Goal: Information Seeking & Learning: Compare options

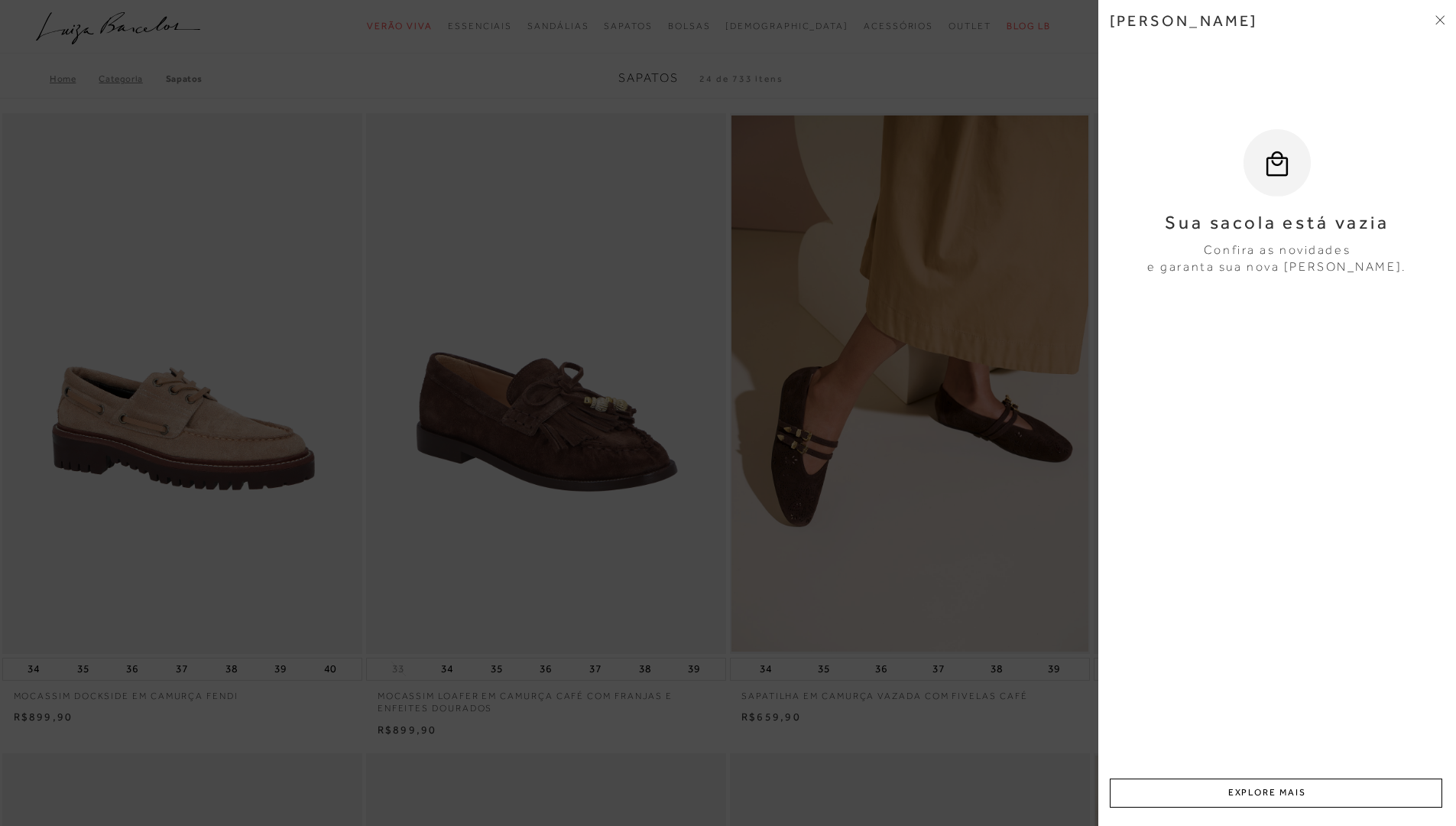
click at [1443, 20] on icon at bounding box center [1439, 20] width 9 height 9
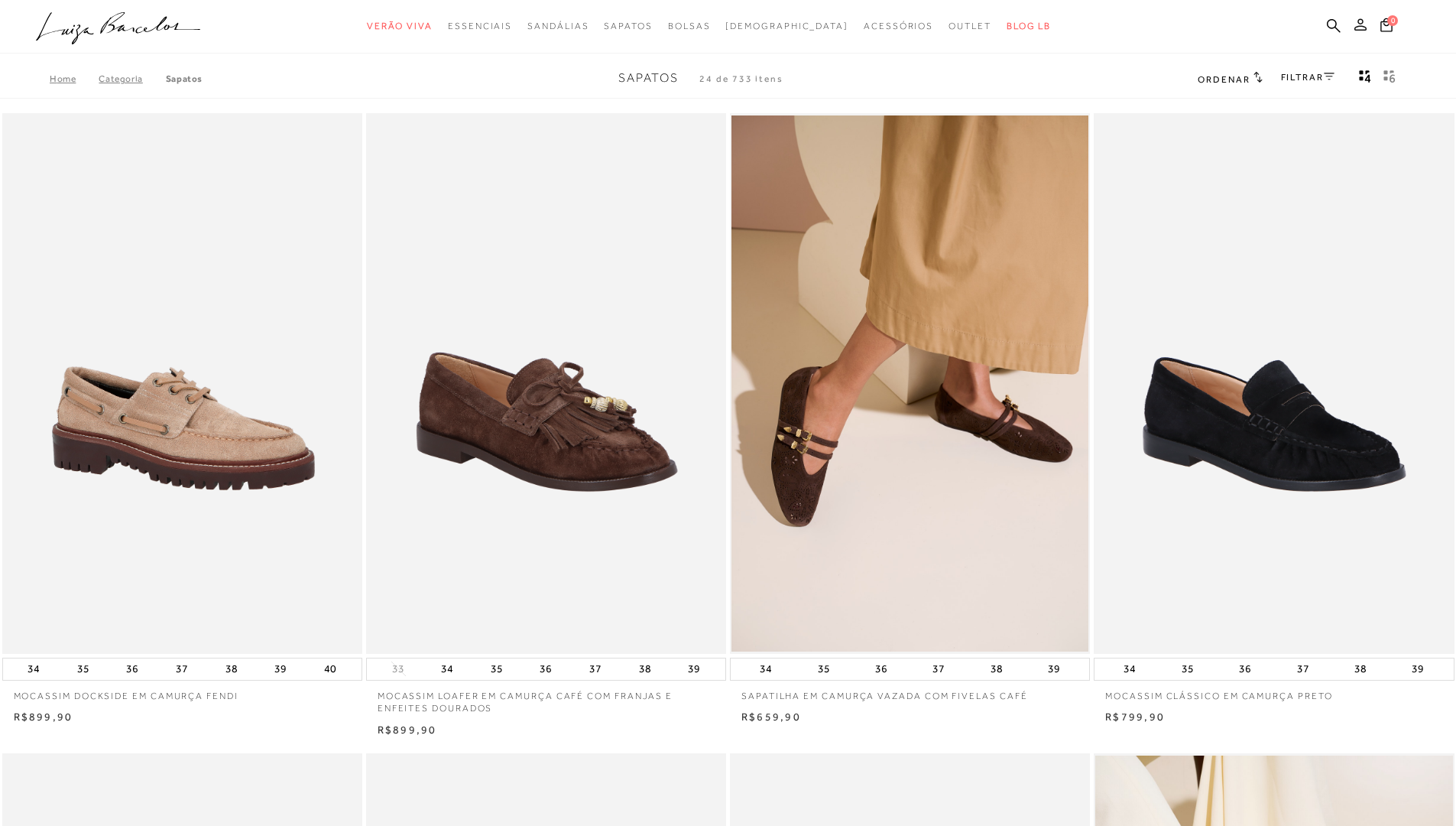
click at [1362, 21] on icon at bounding box center [1360, 25] width 12 height 12
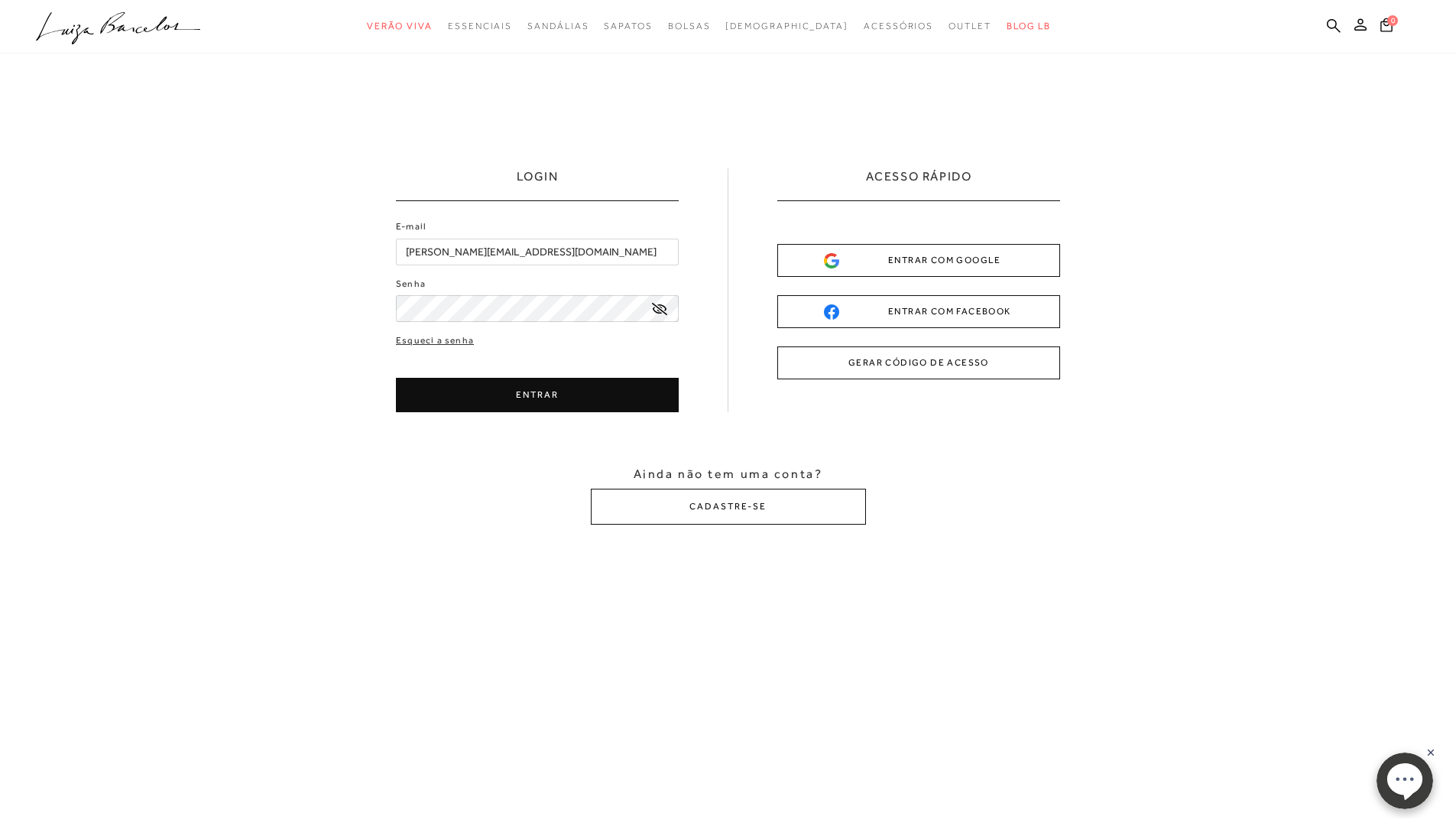
click at [536, 390] on button "ENTRAR" at bounding box center [537, 394] width 282 height 34
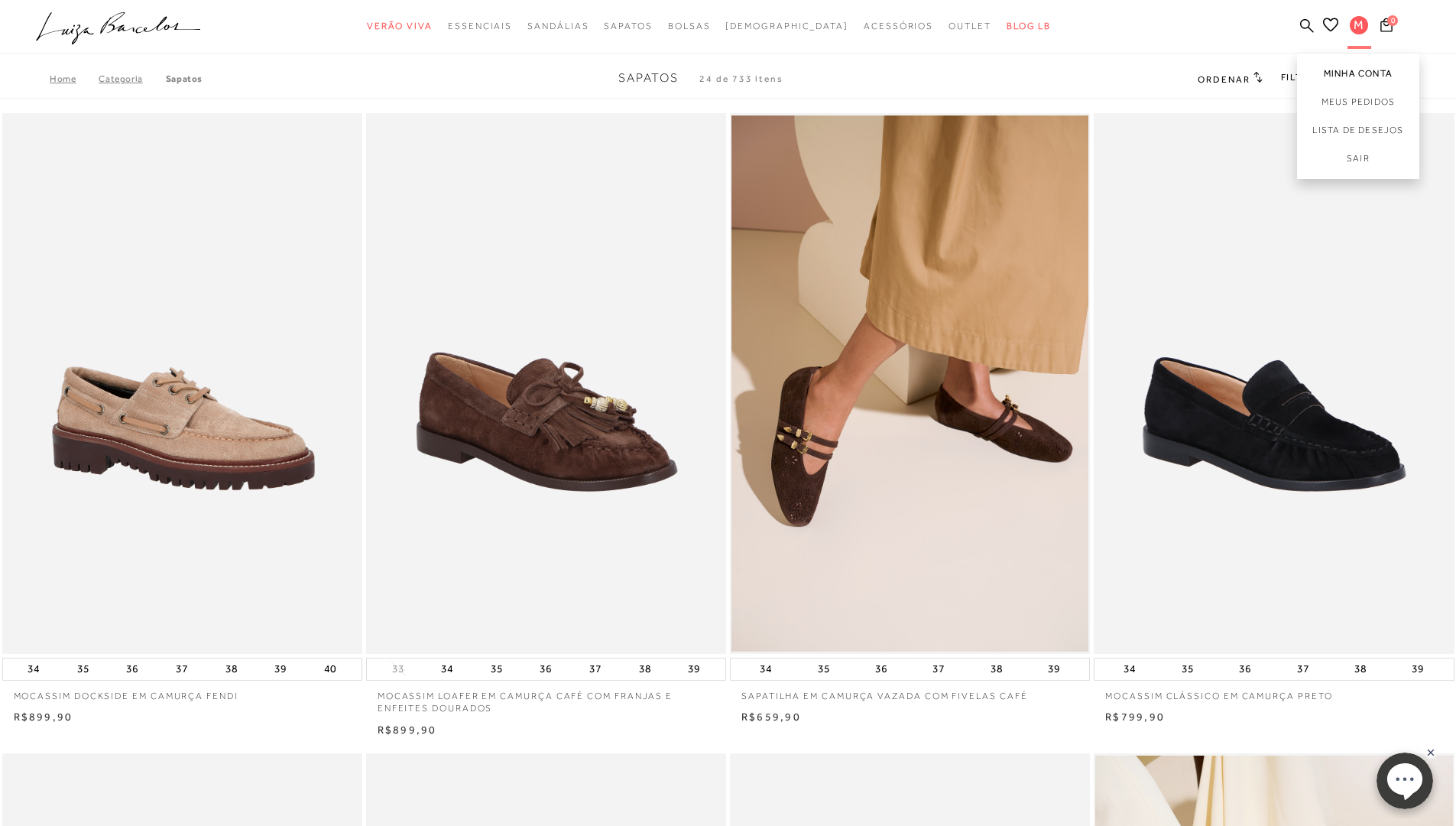
click at [1361, 68] on link "Minha Conta" at bounding box center [1358, 71] width 123 height 34
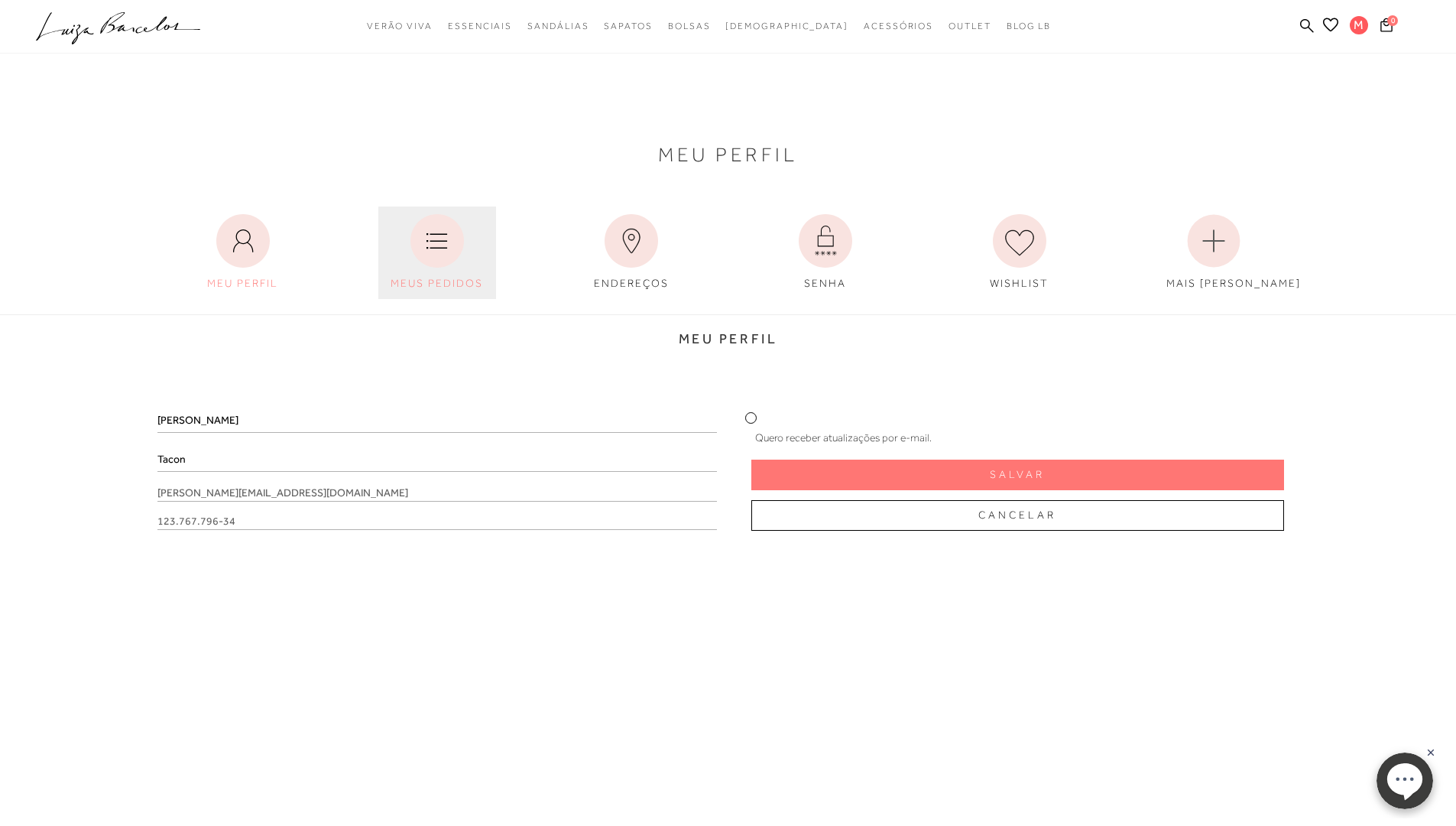
click at [427, 256] on icon at bounding box center [437, 240] width 54 height 54
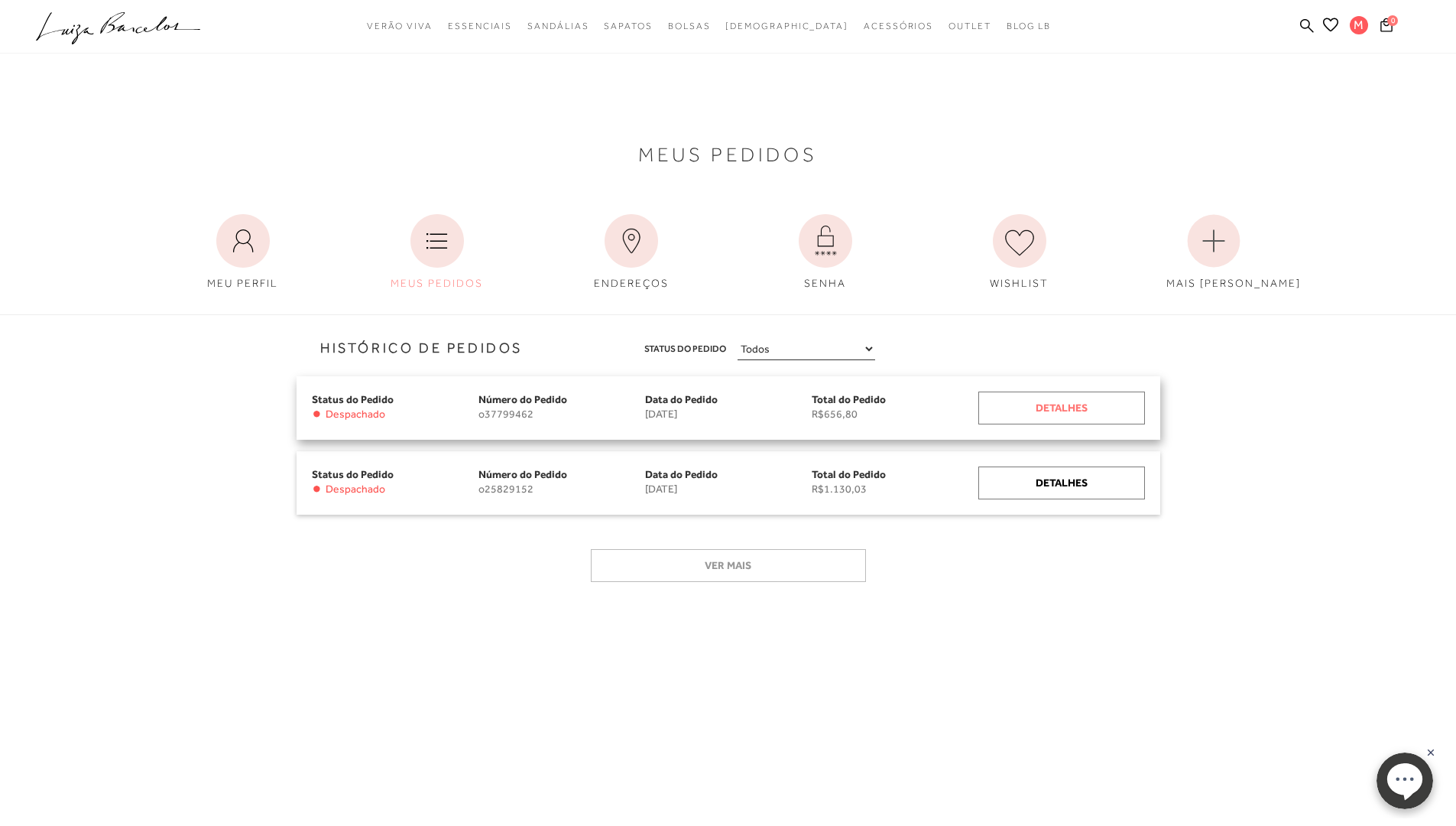
click at [1049, 401] on div "Detalhes" at bounding box center [1062, 408] width 167 height 33
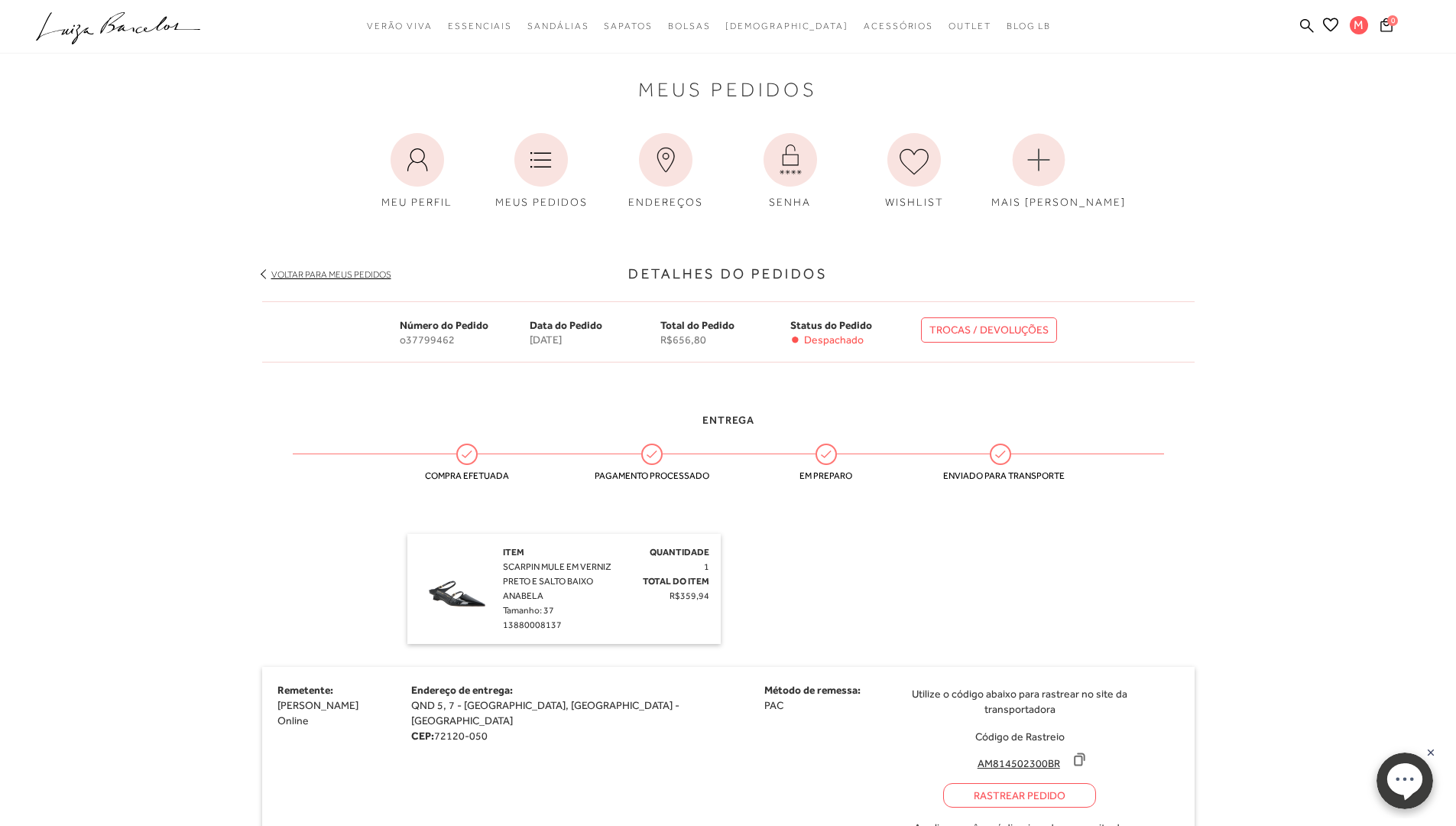
scroll to position [153, 0]
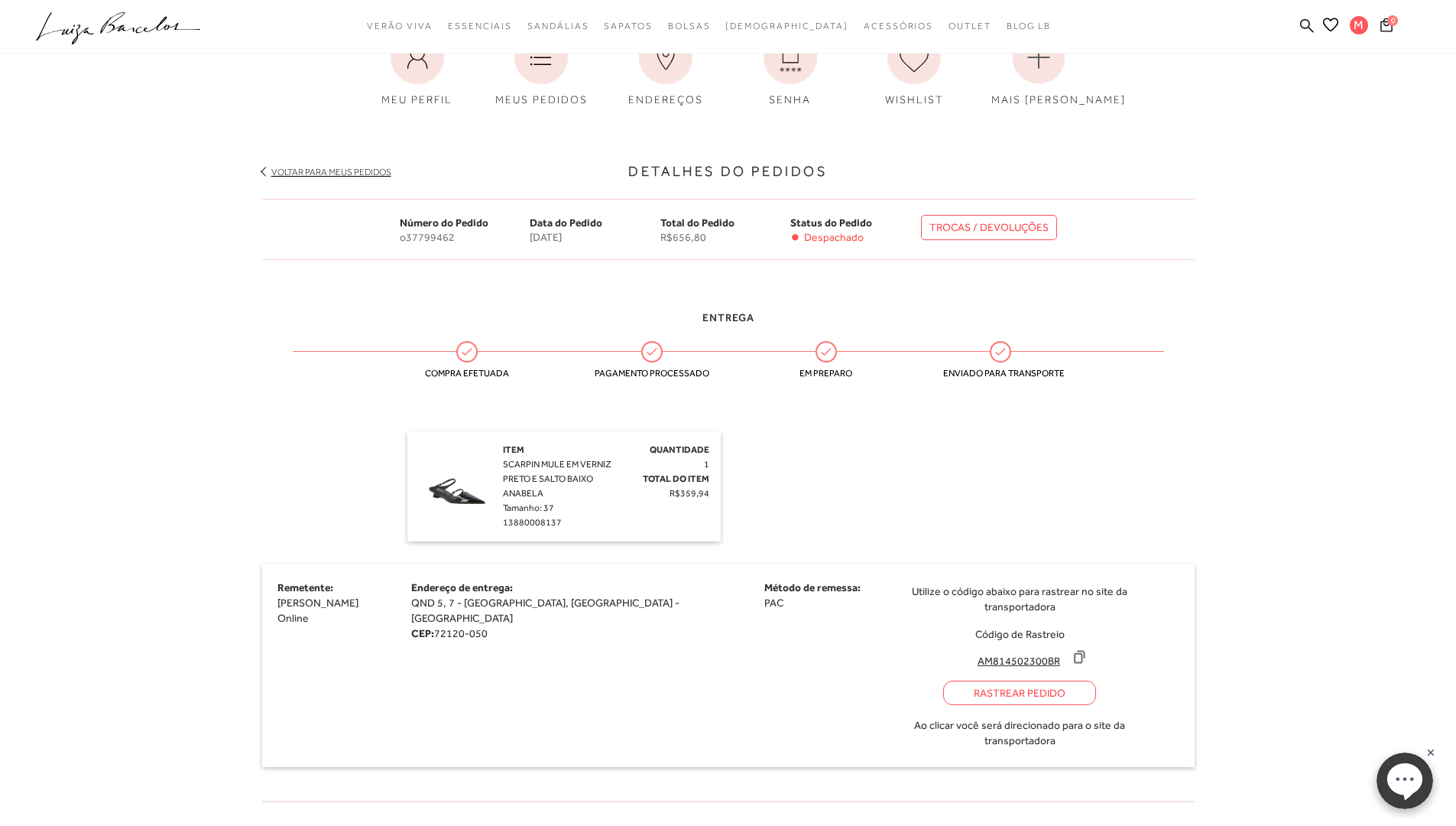
click at [943, 681] on div "Rastrear Pedido" at bounding box center [1020, 693] width 153 height 25
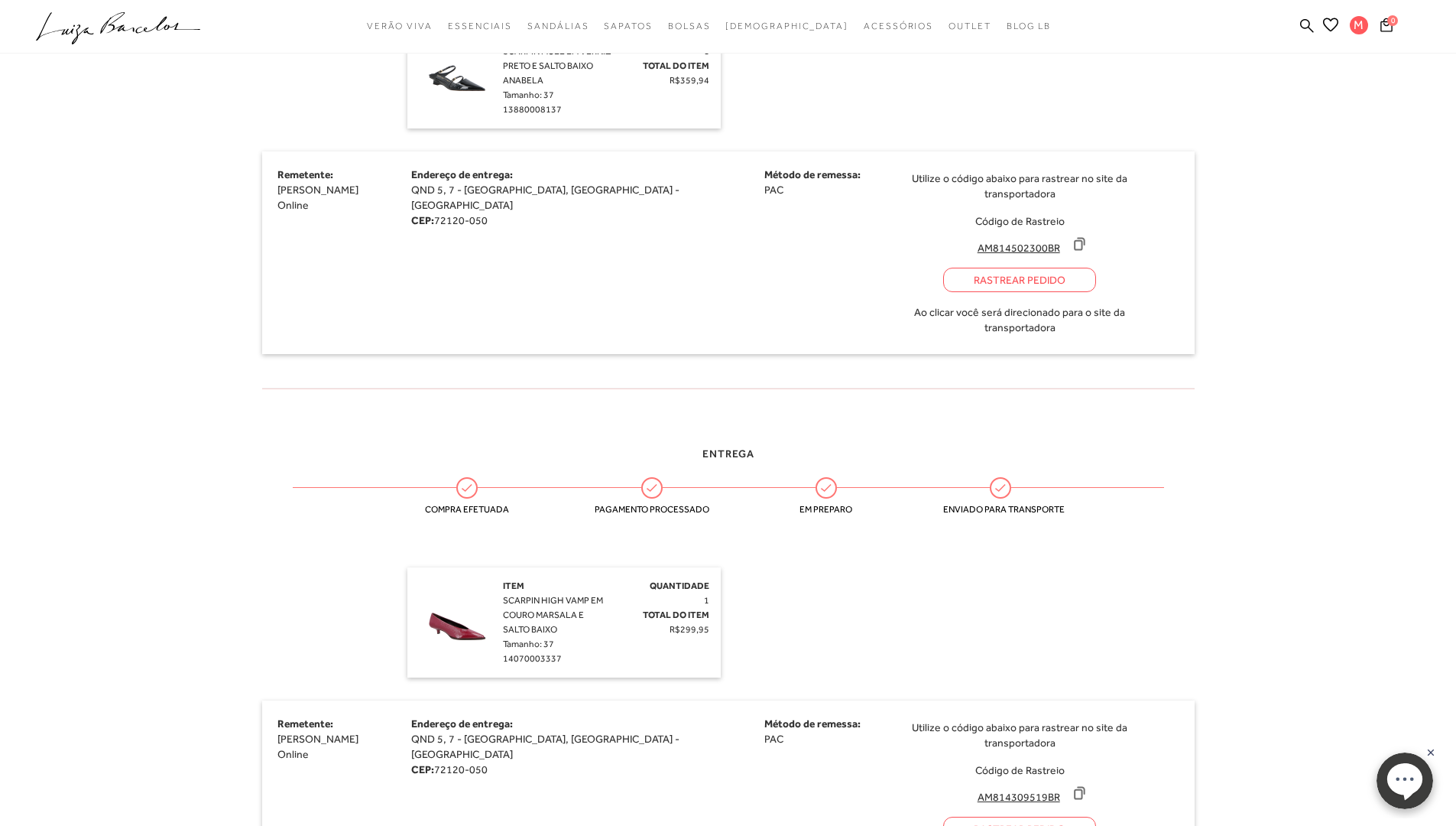
scroll to position [688, 0]
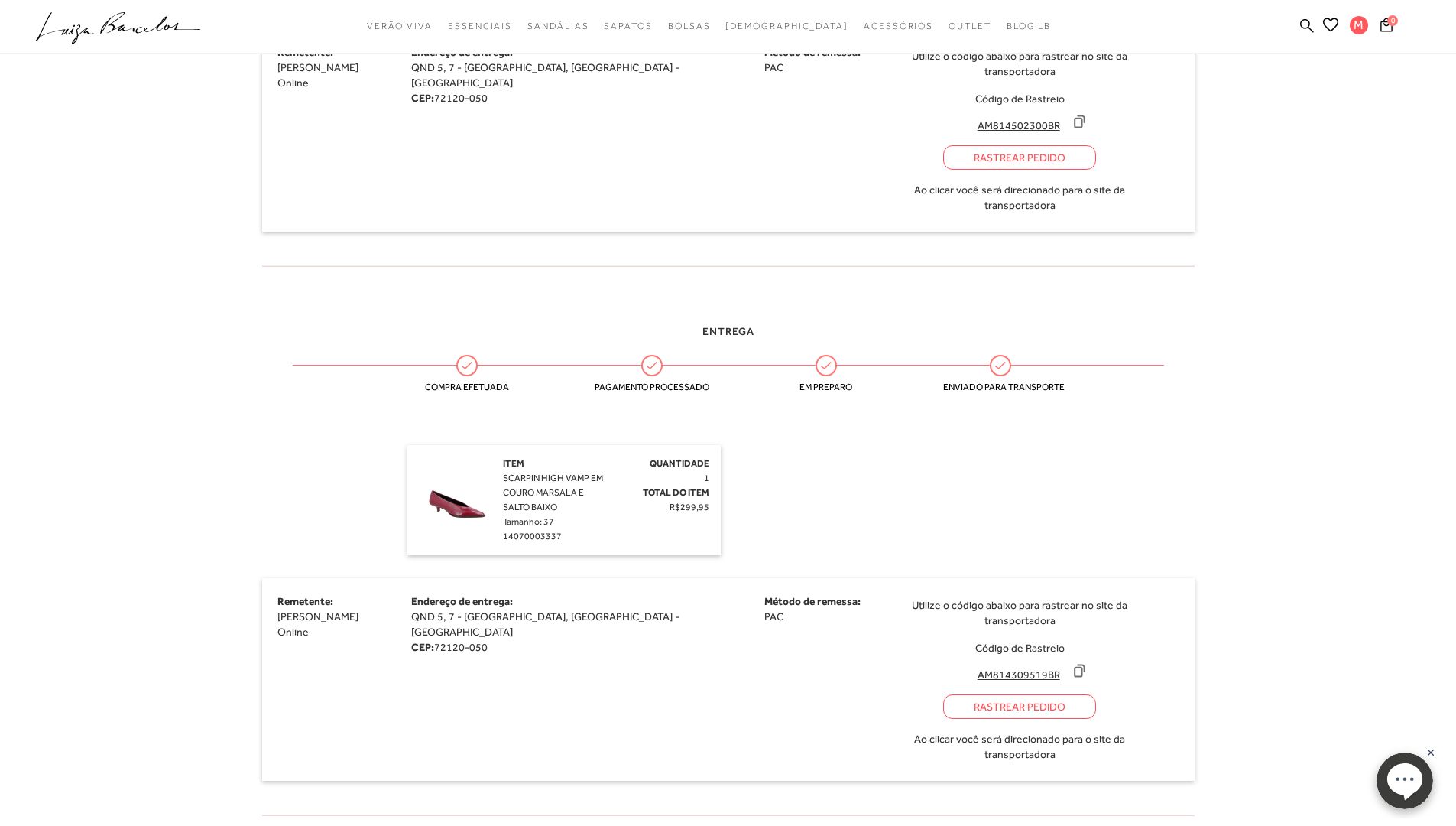
click at [943, 695] on div "Rastrear Pedido" at bounding box center [1020, 706] width 153 height 25
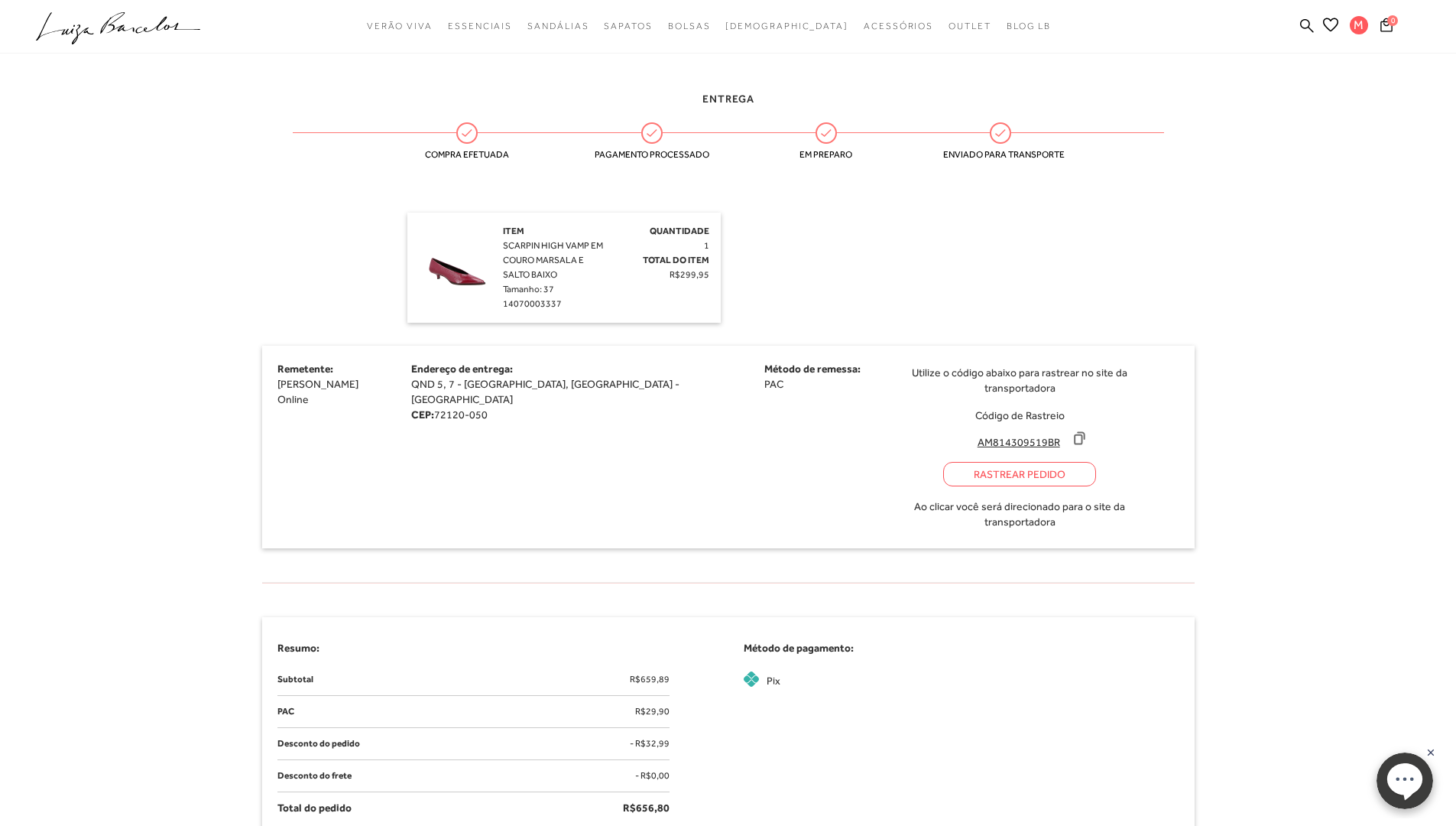
scroll to position [1070, 0]
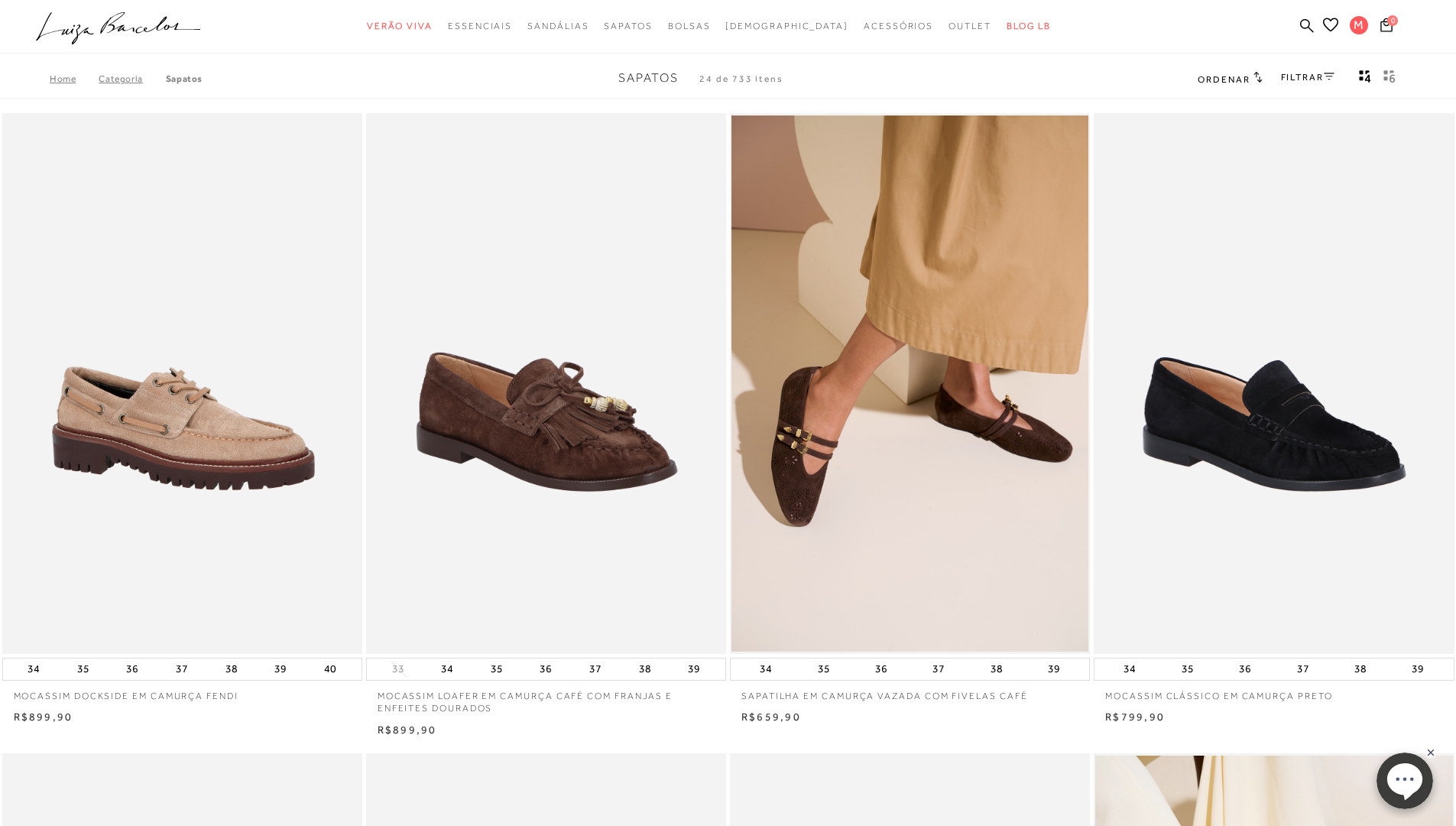
click at [187, 77] on link "Sapatos" at bounding box center [183, 78] width 36 height 11
click at [188, 74] on link "Sapatos" at bounding box center [183, 78] width 36 height 11
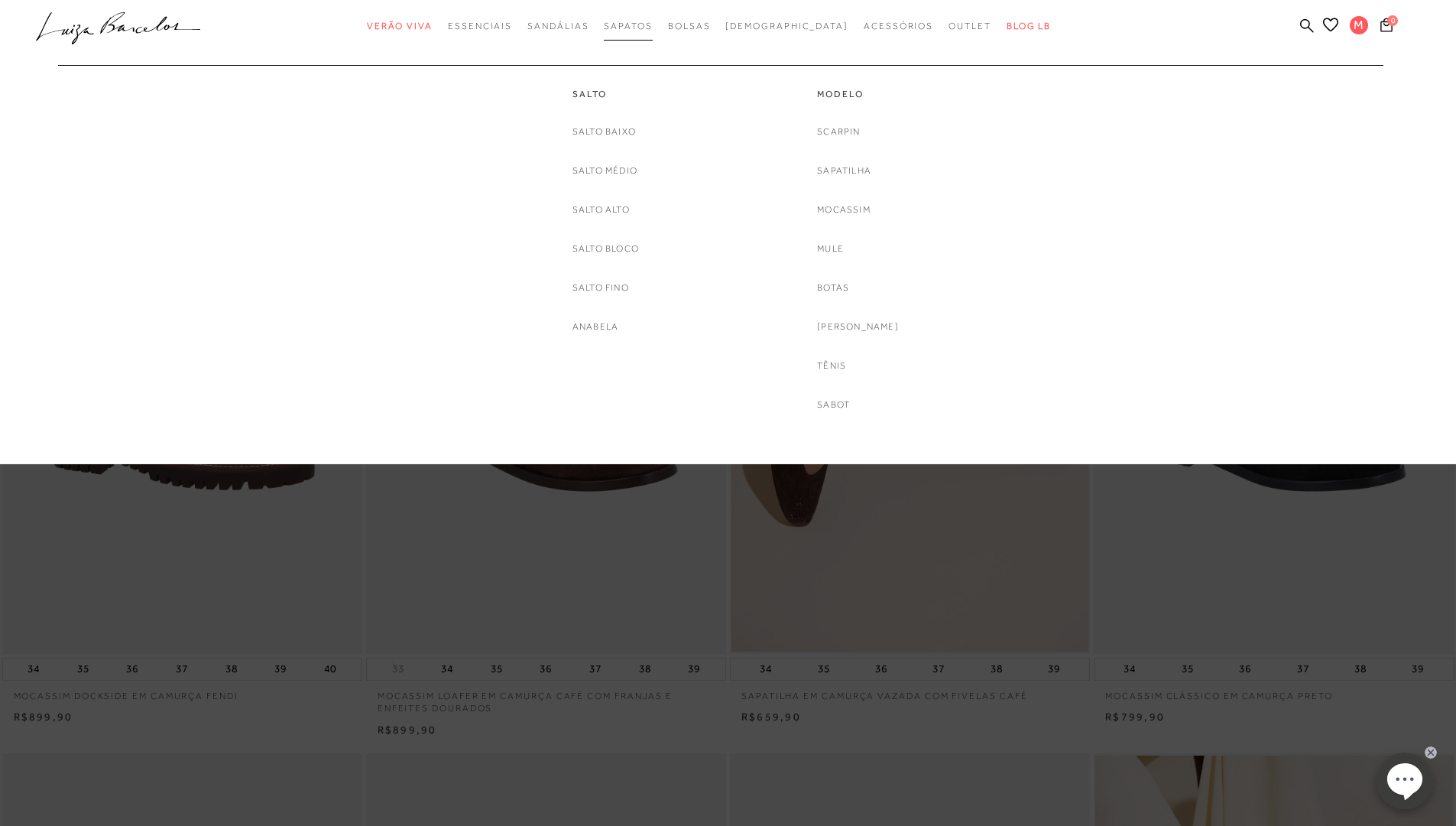
click at [652, 26] on span "Sapatos" at bounding box center [628, 26] width 48 height 11
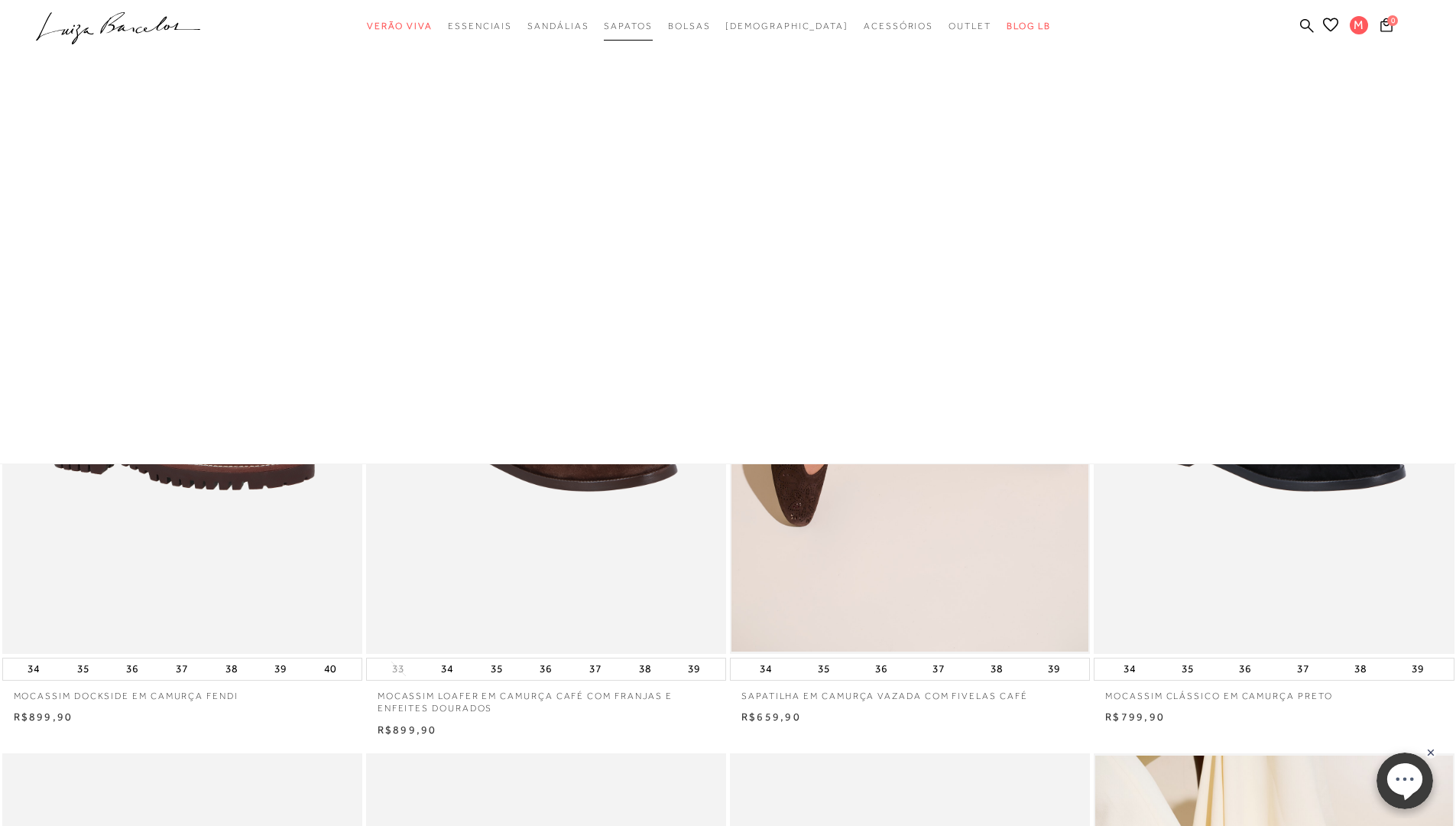
click at [652, 26] on span "Sapatos" at bounding box center [628, 26] width 48 height 11
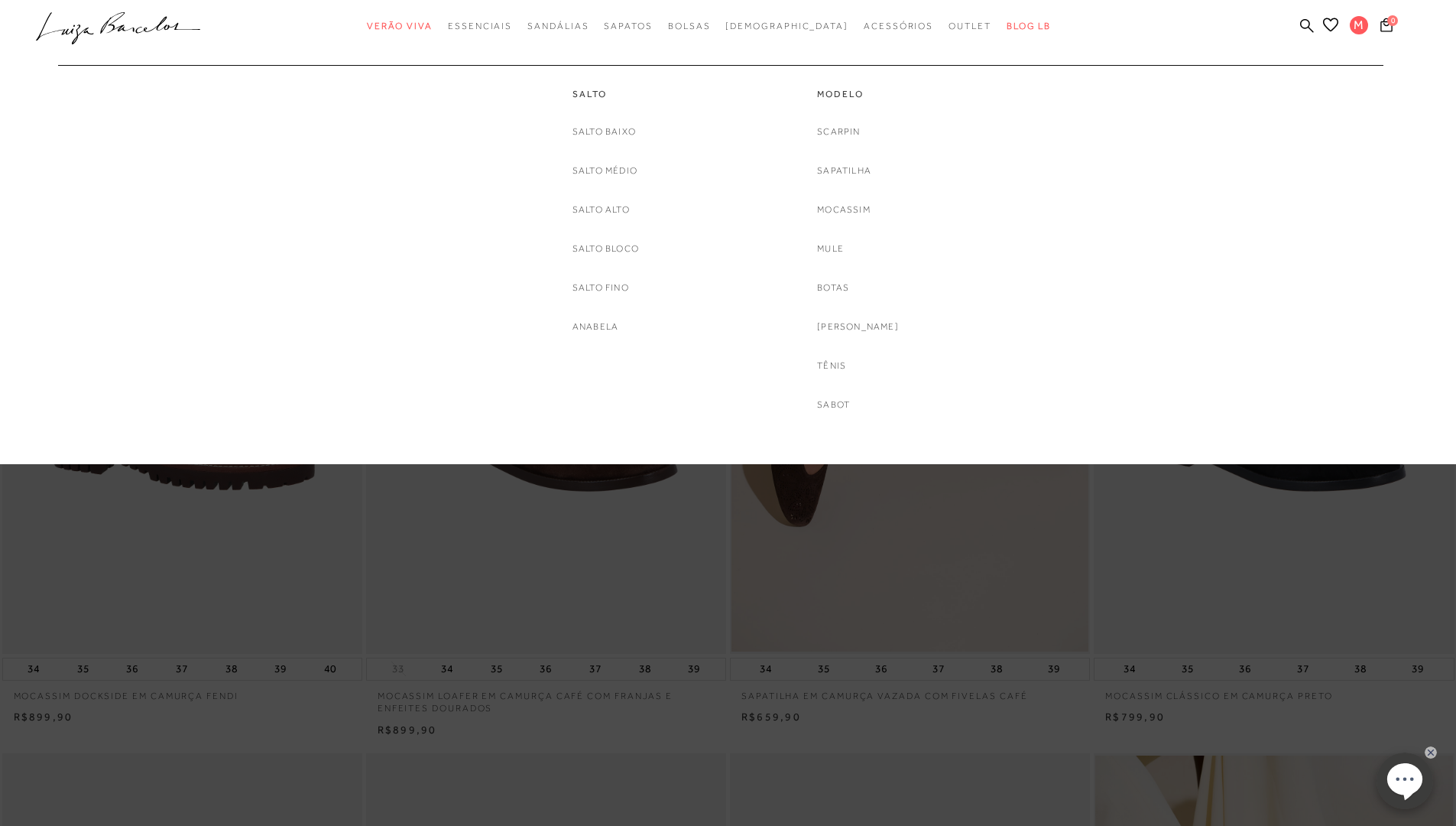
click at [628, 140] on div "Salto Baixo Salto Médio Salto Alto Salto Bloco Salto fino Anabela" at bounding box center [606, 229] width 67 height 211
click at [605, 134] on link "Salto Baixo" at bounding box center [604, 131] width 64 height 16
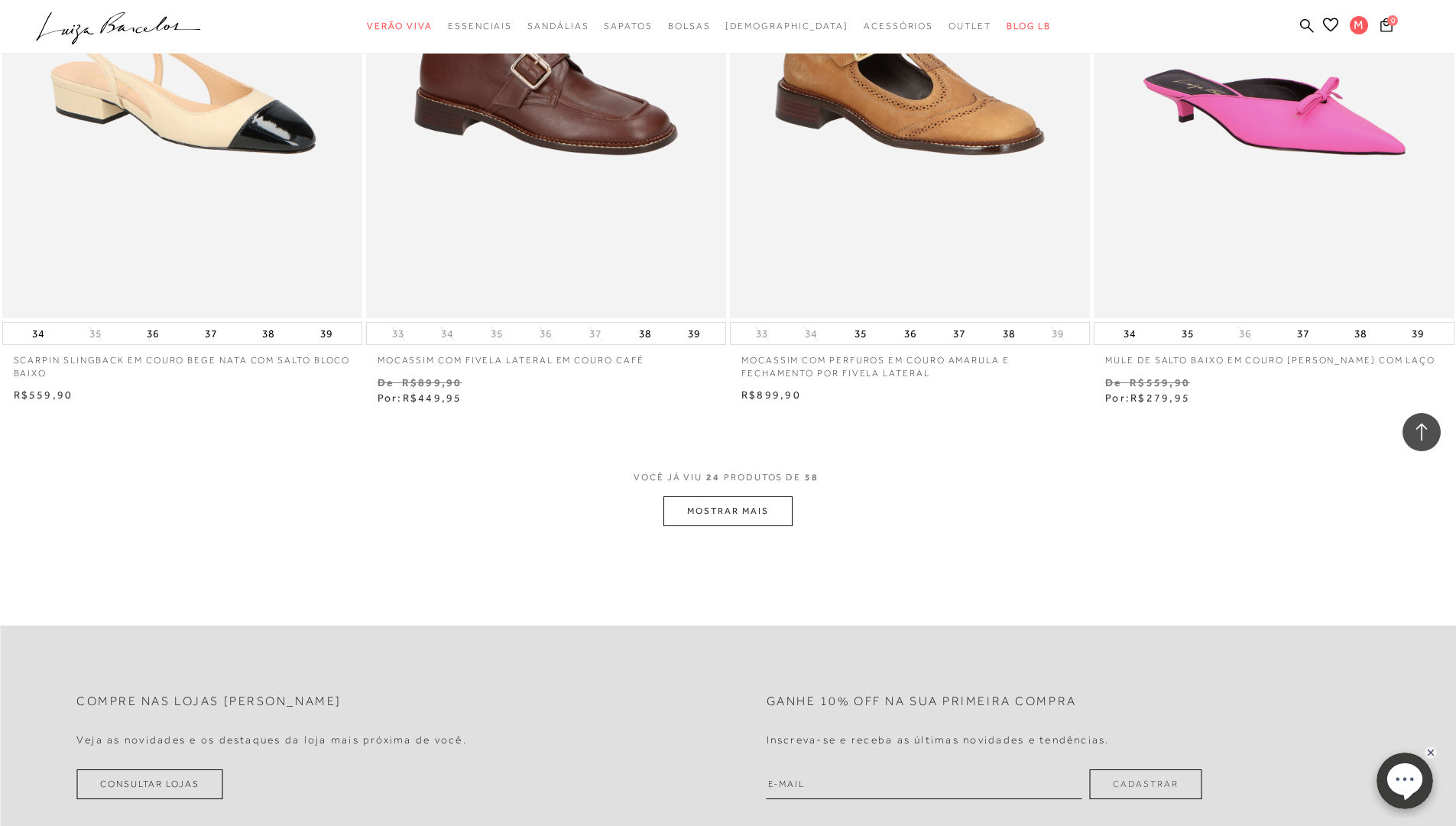
scroll to position [3593, 0]
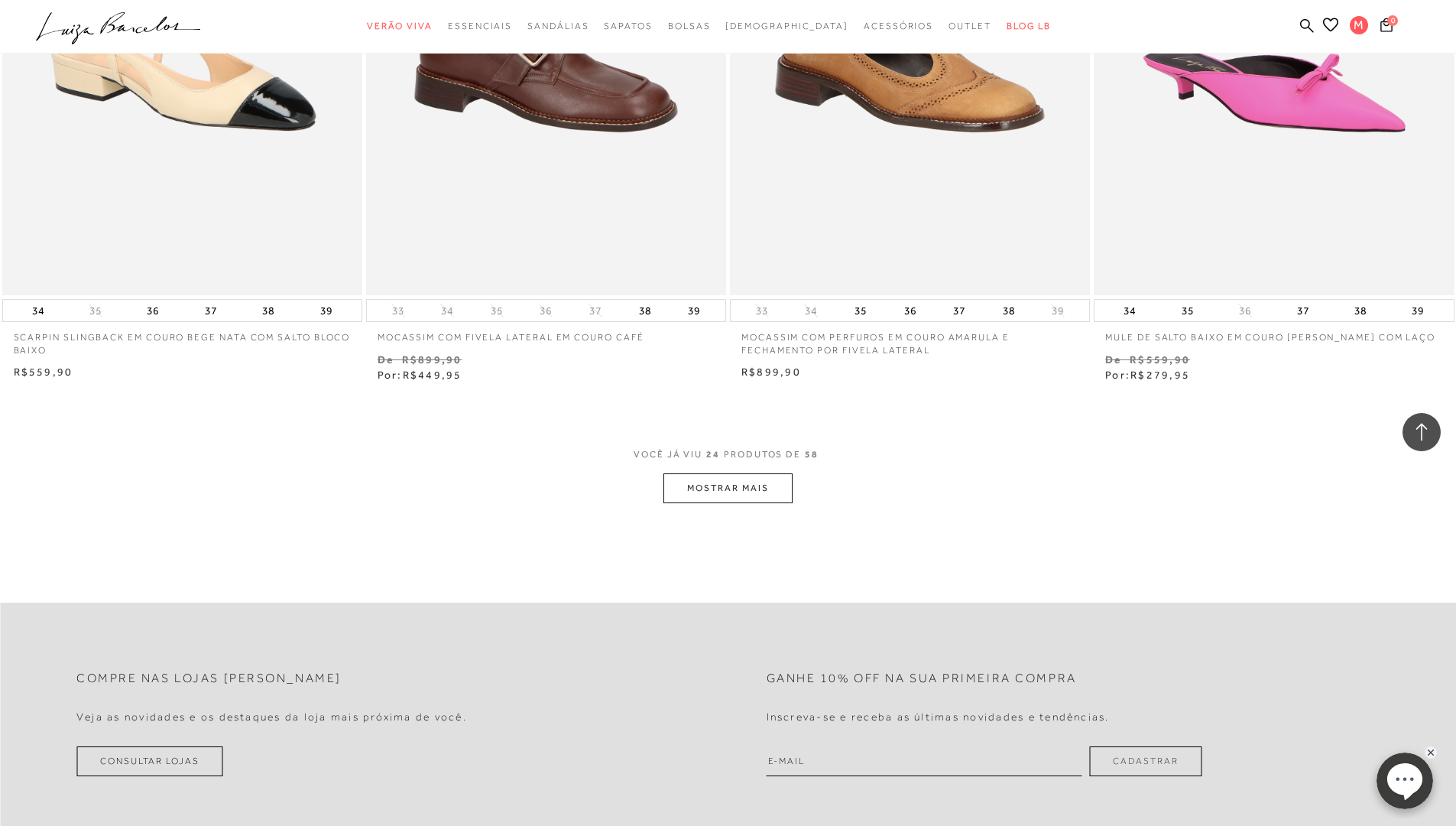
click at [759, 485] on button "MOSTRAR MAIS" at bounding box center [728, 488] width 128 height 29
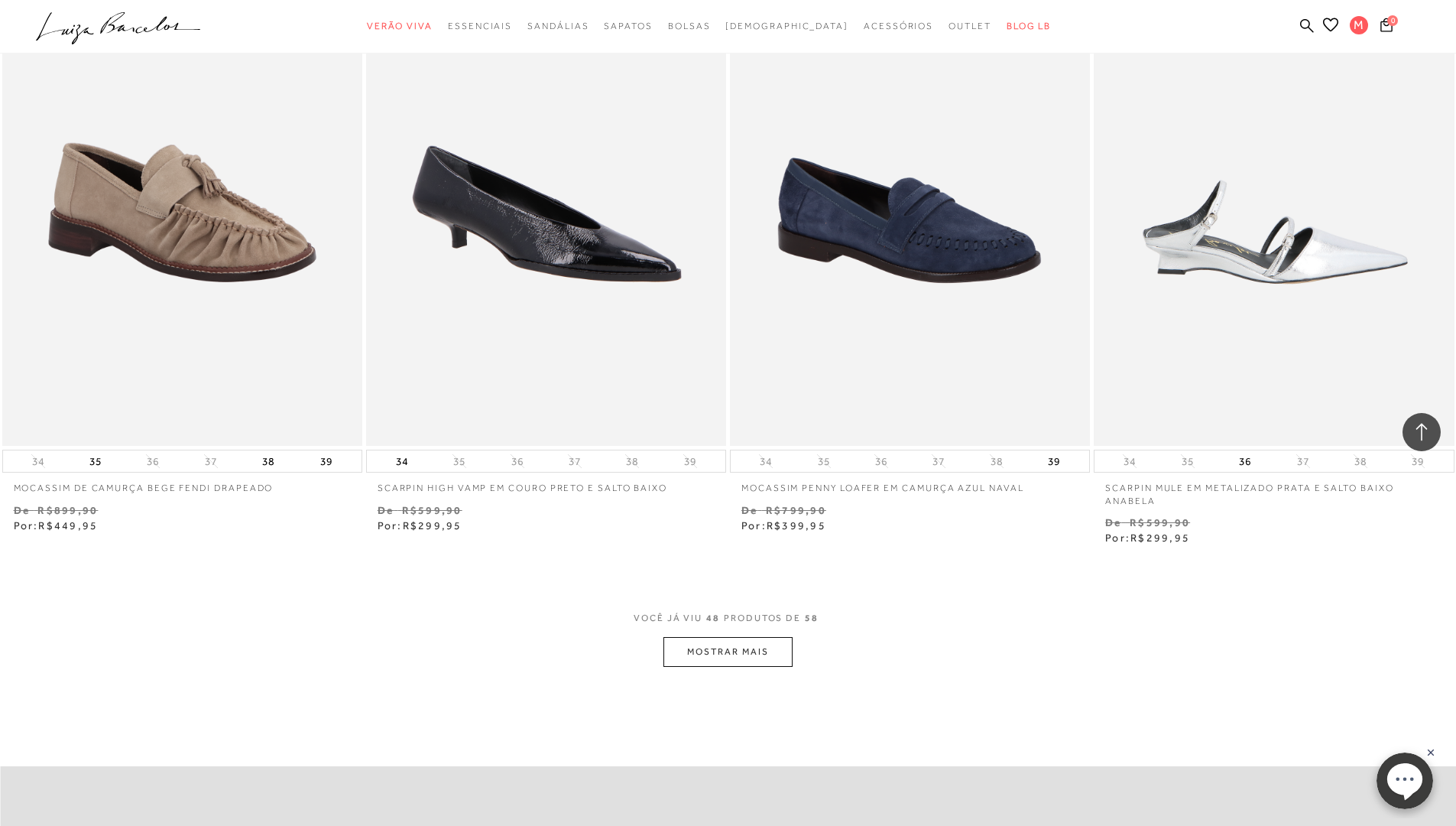
scroll to position [7341, 0]
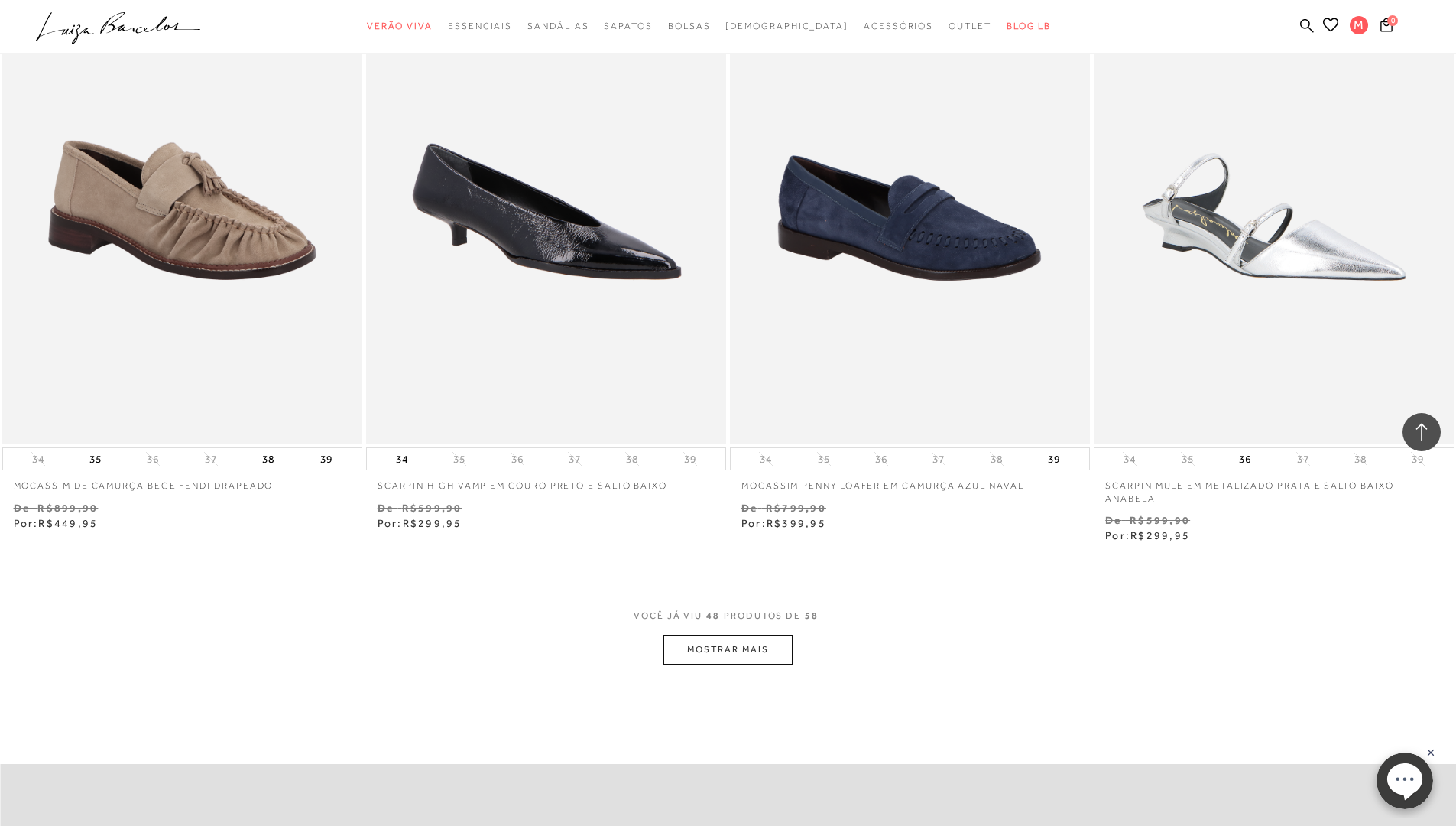
click at [762, 649] on button "MOSTRAR MAIS" at bounding box center [728, 649] width 128 height 29
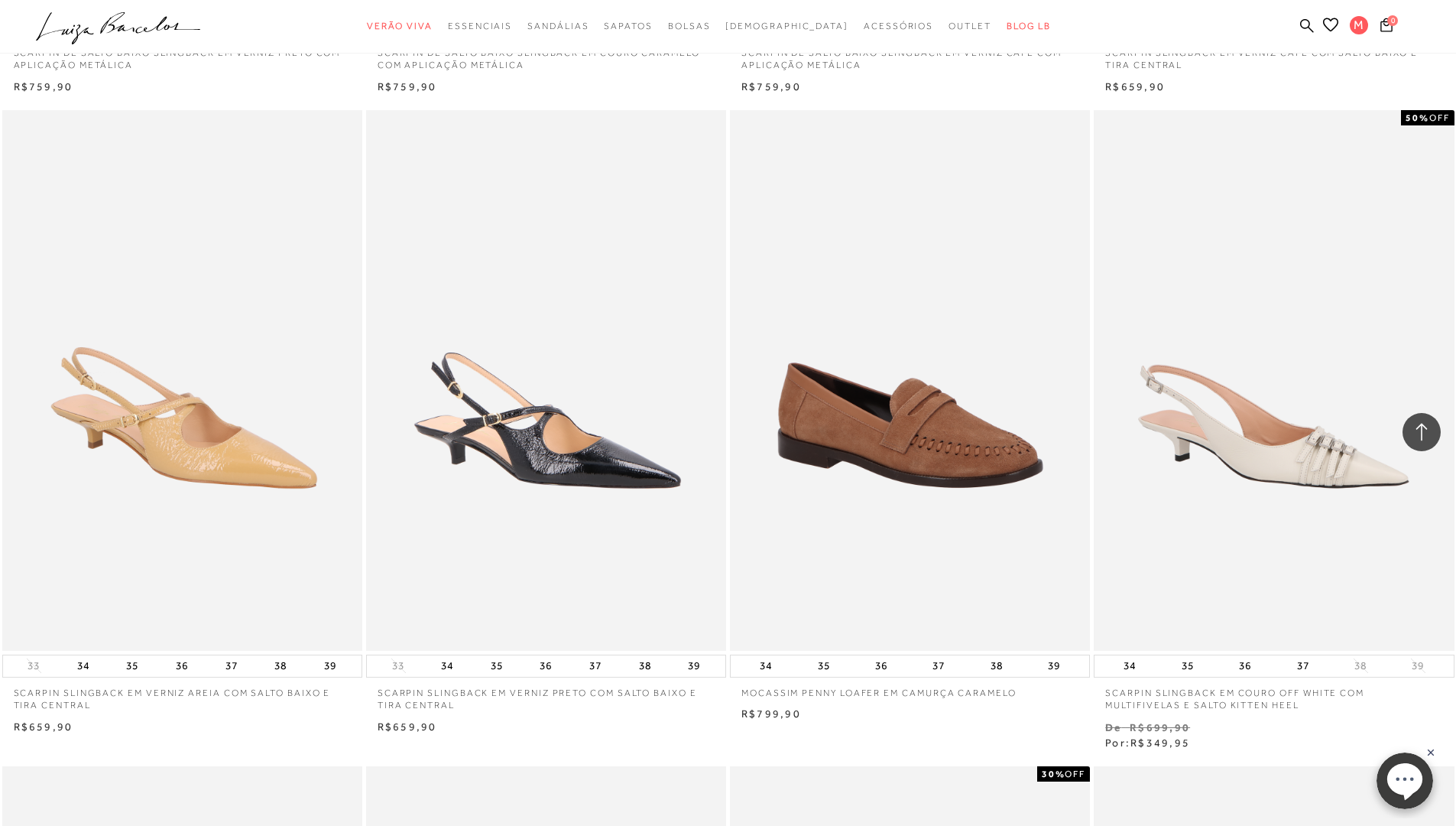
scroll to position [1453, 0]
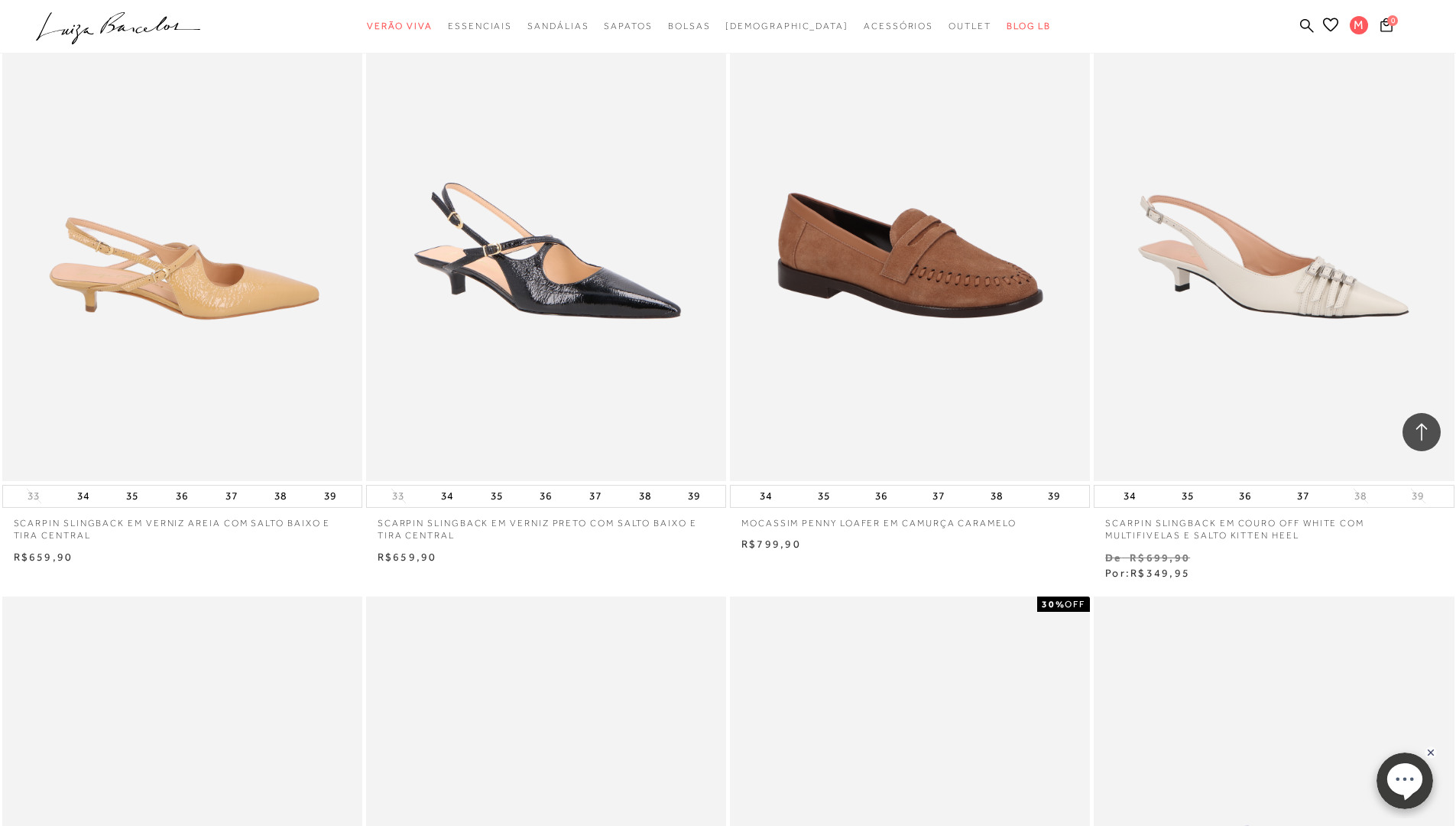
click at [203, 306] on img at bounding box center [183, 210] width 359 height 541
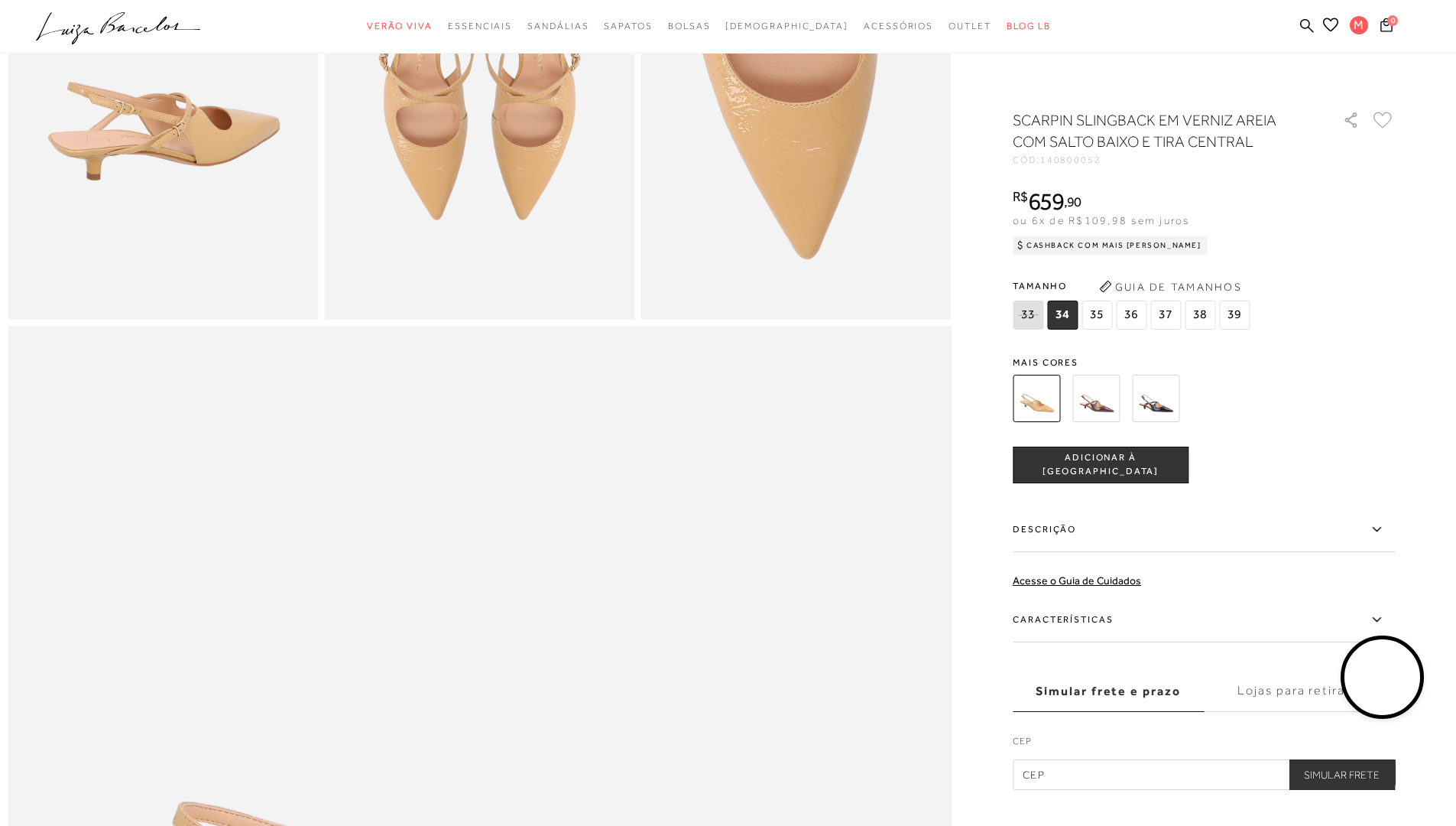
scroll to position [1147, 0]
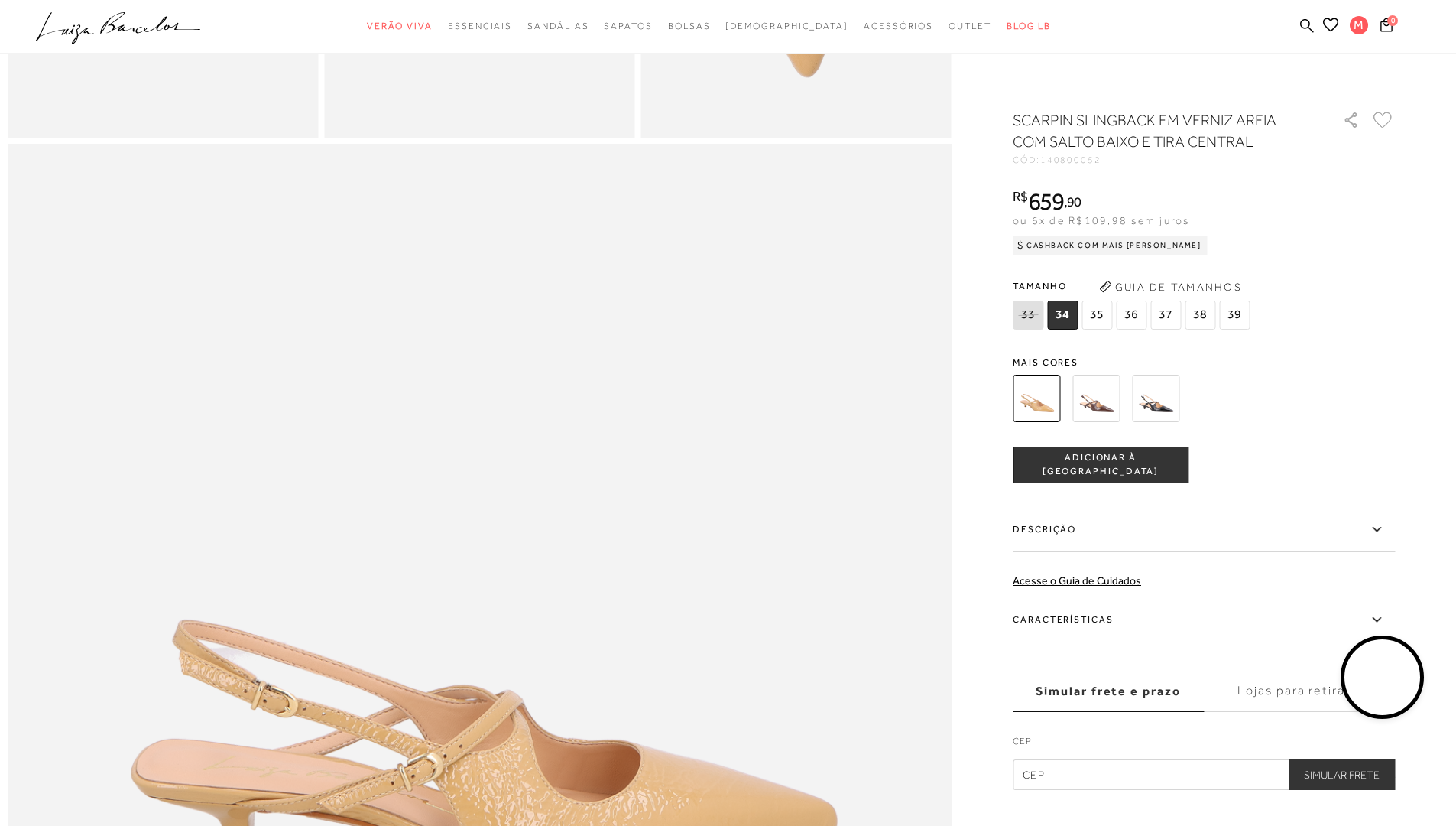
click at [1378, 614] on icon at bounding box center [1376, 619] width 19 height 19
click at [0, 0] on input "Características" at bounding box center [0, 0] width 0 height 0
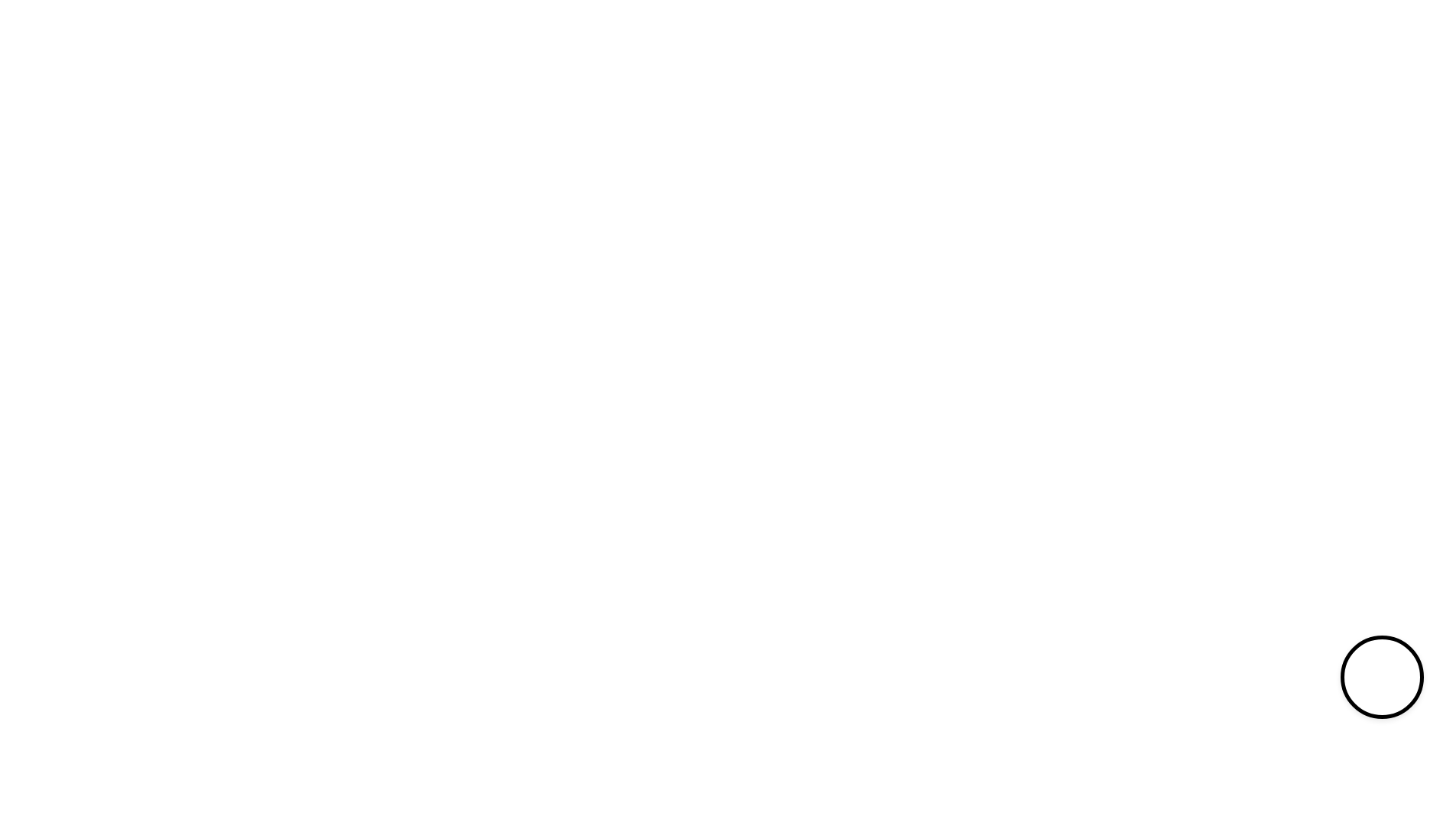
scroll to position [1, 0]
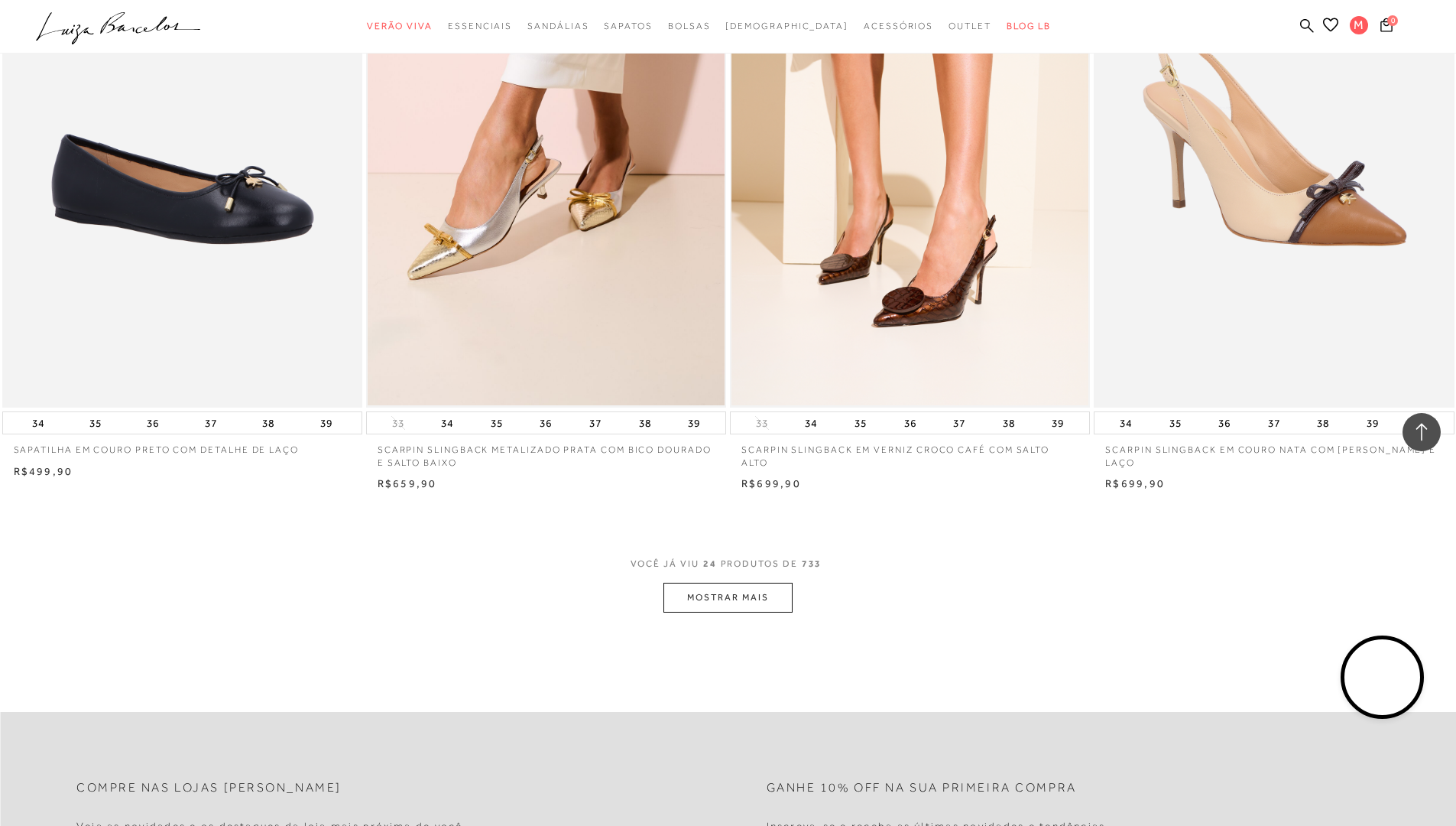
scroll to position [3517, 0]
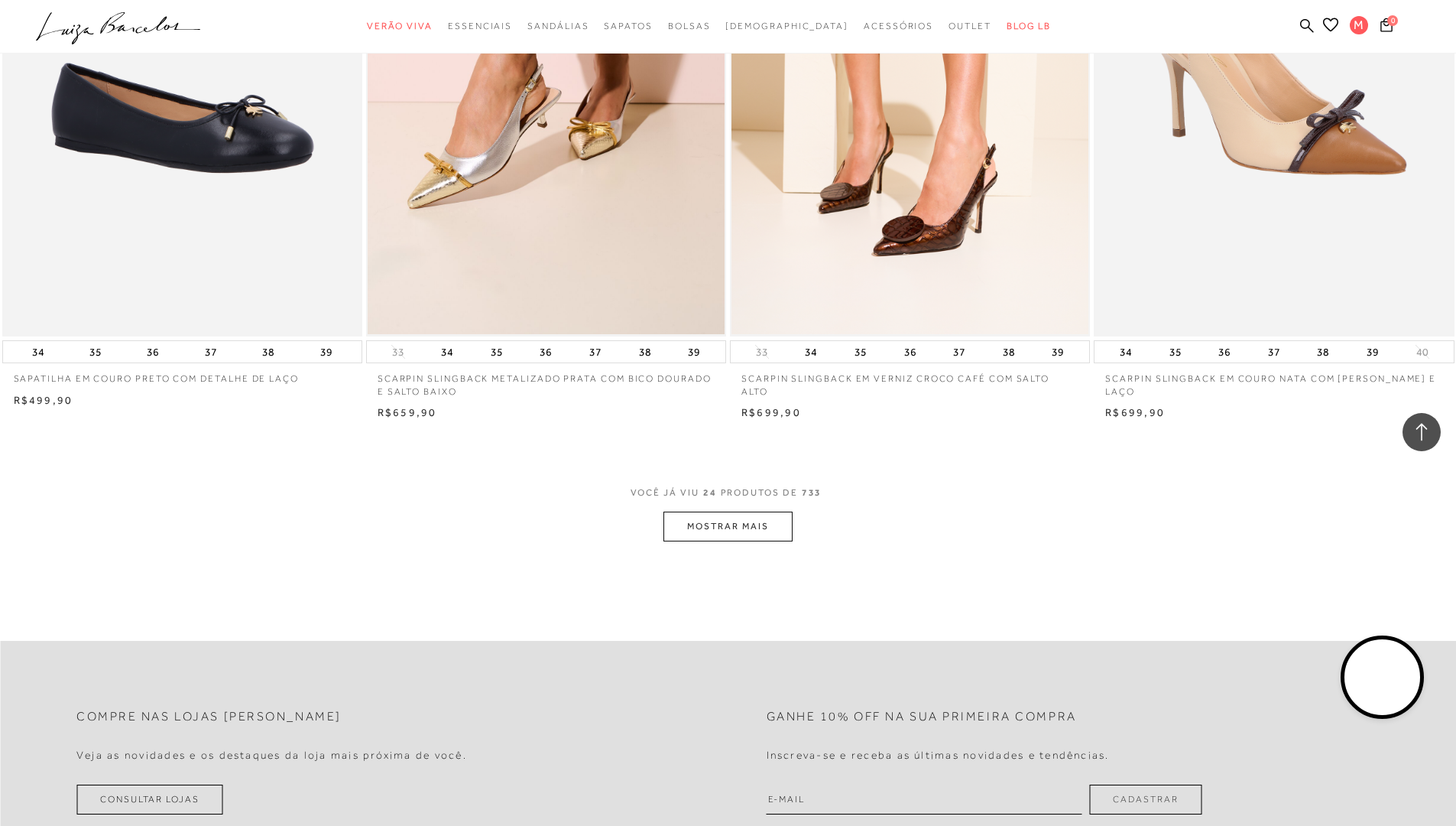
click at [747, 527] on button "MOSTRAR MAIS" at bounding box center [728, 526] width 128 height 29
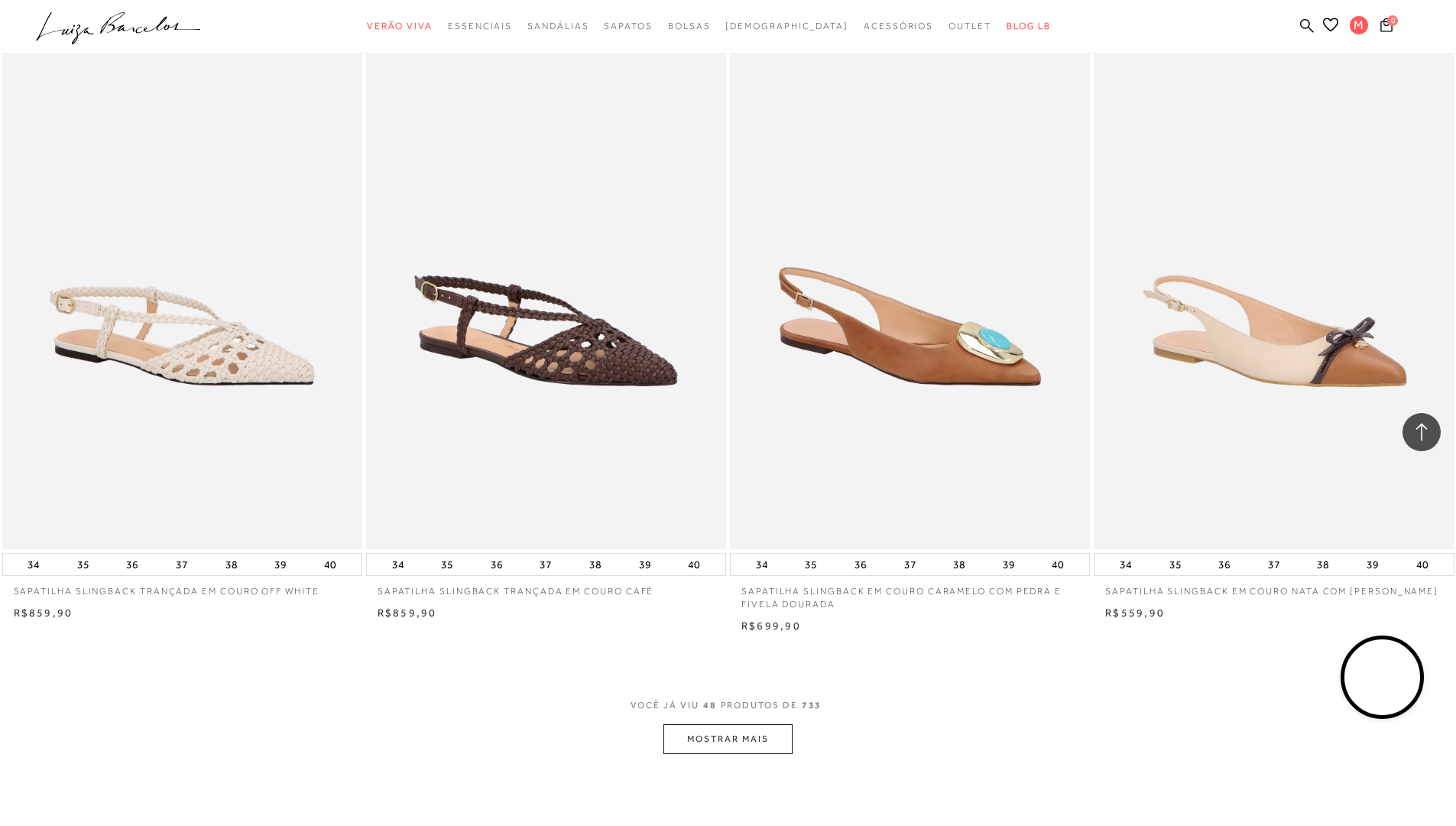
scroll to position [7188, 0]
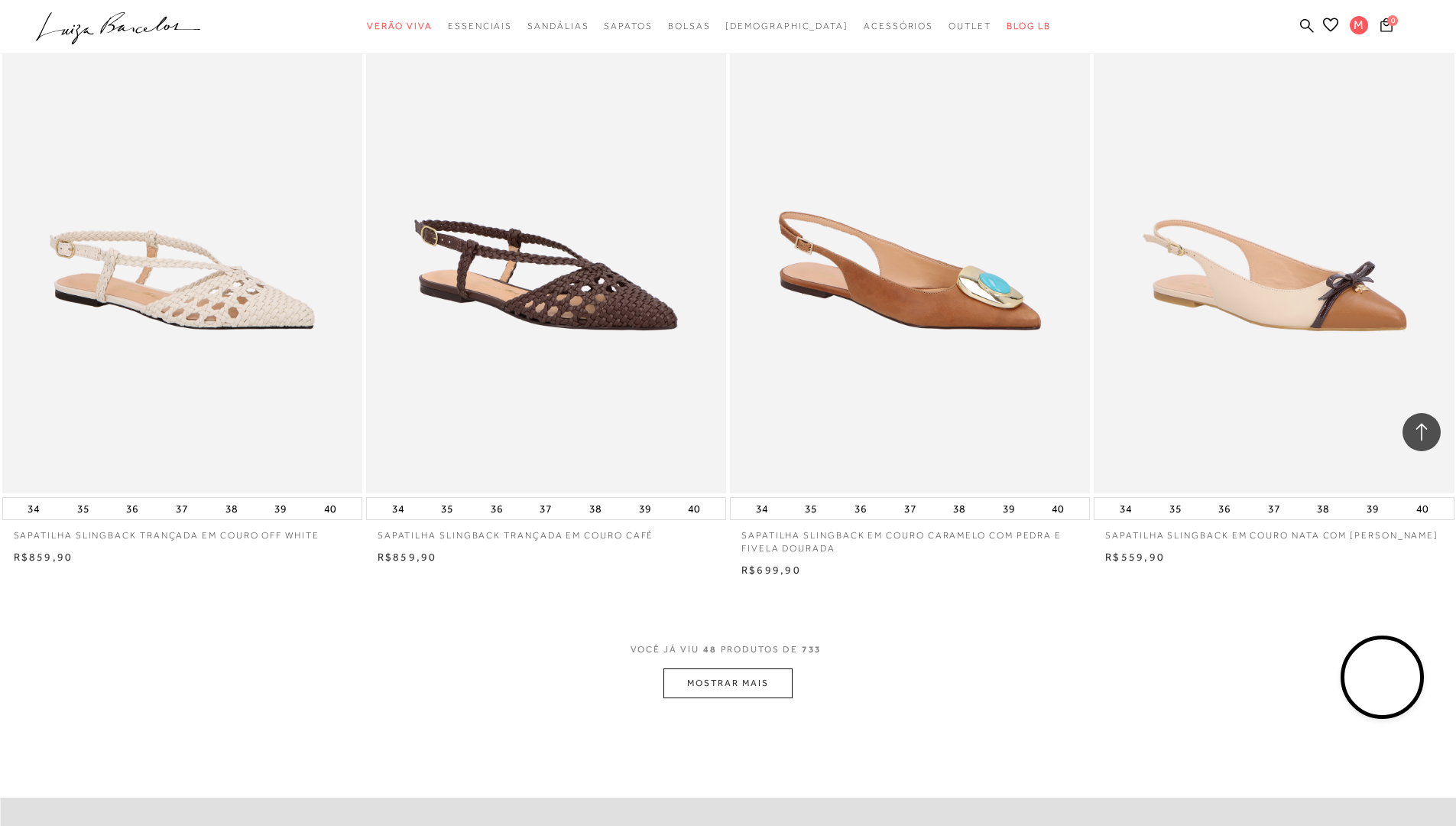
click at [704, 685] on button "MOSTRAR MAIS" at bounding box center [728, 683] width 128 height 29
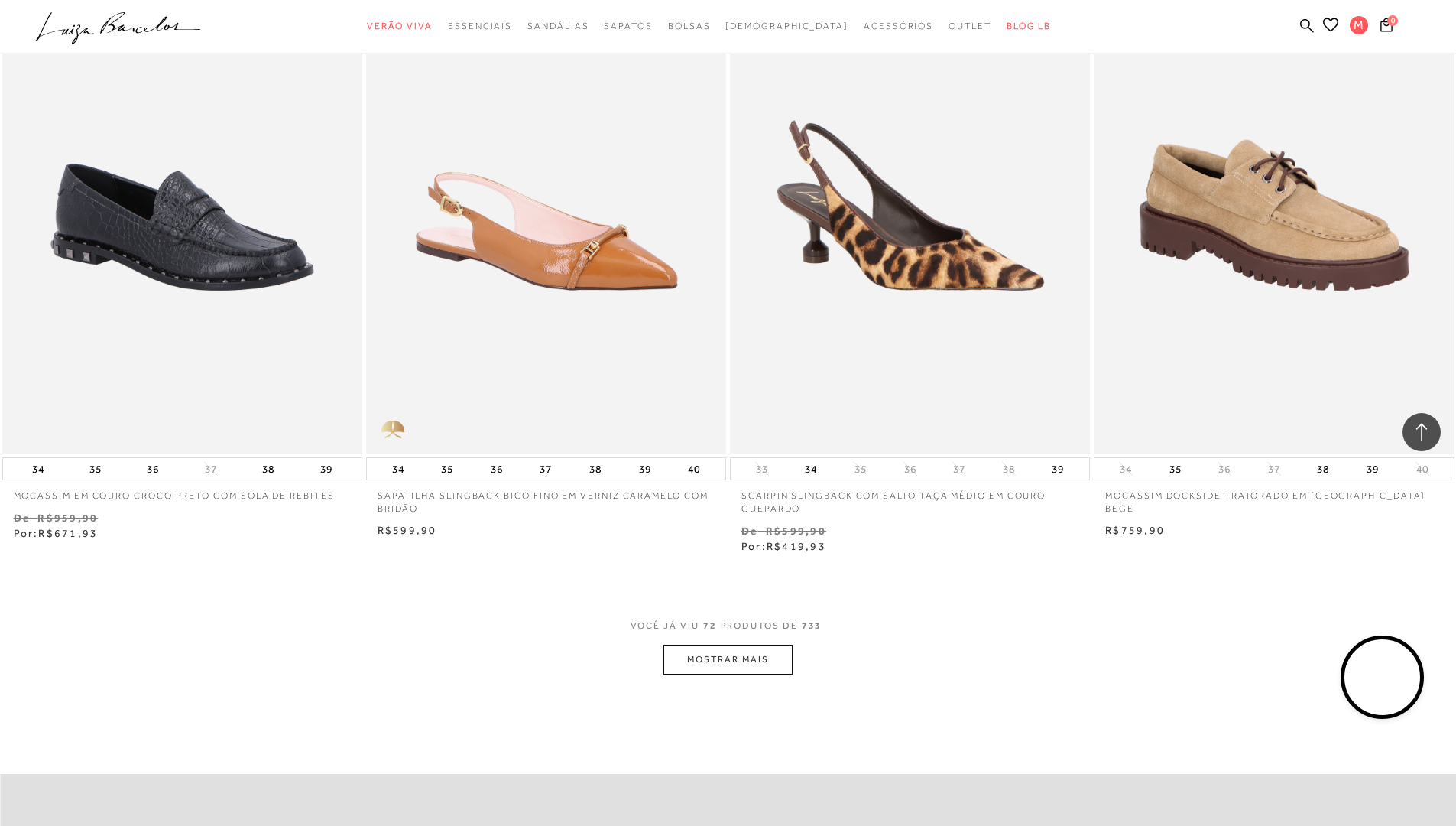
scroll to position [11240, 0]
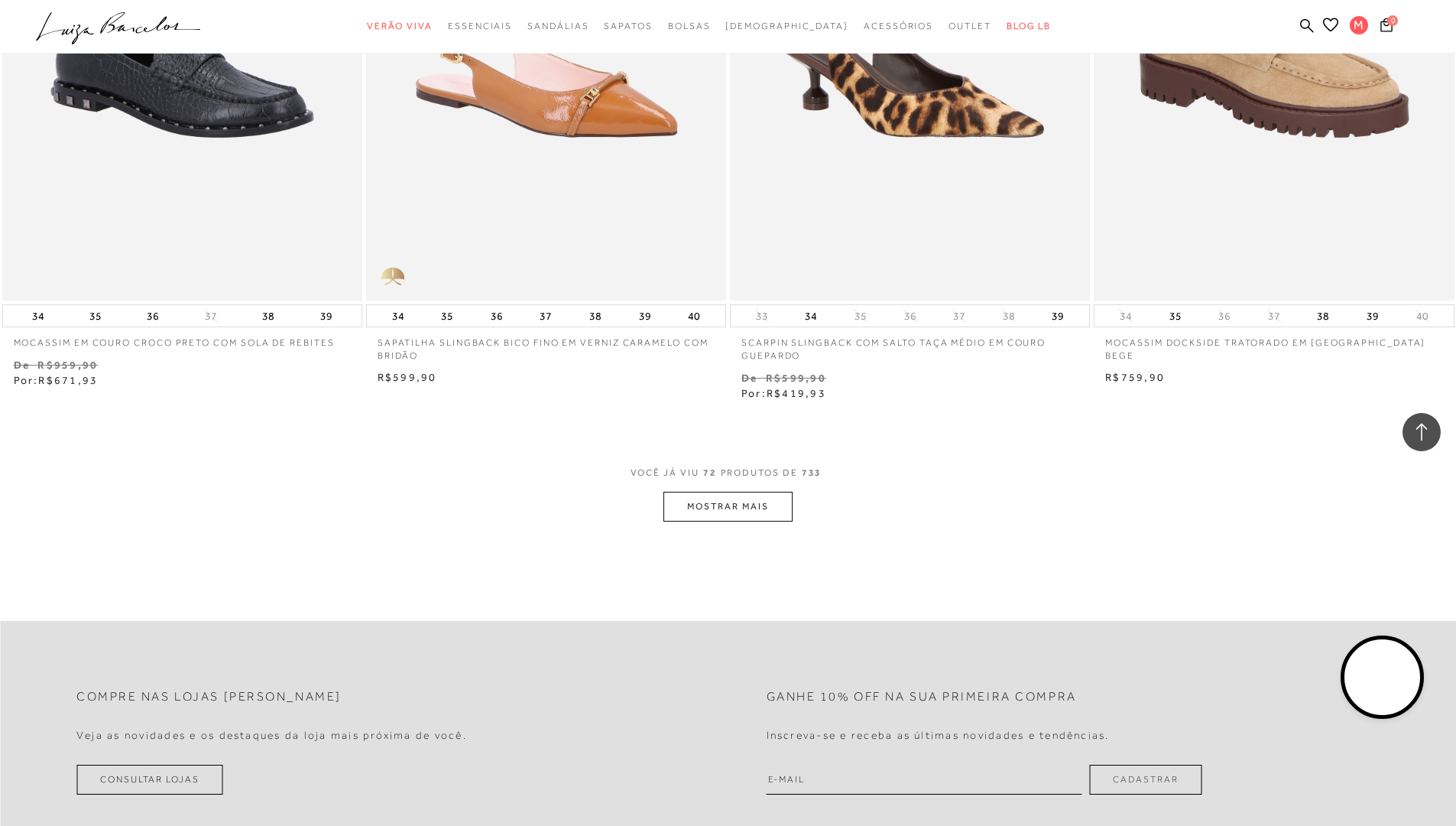
click at [774, 504] on button "MOSTRAR MAIS" at bounding box center [728, 506] width 128 height 29
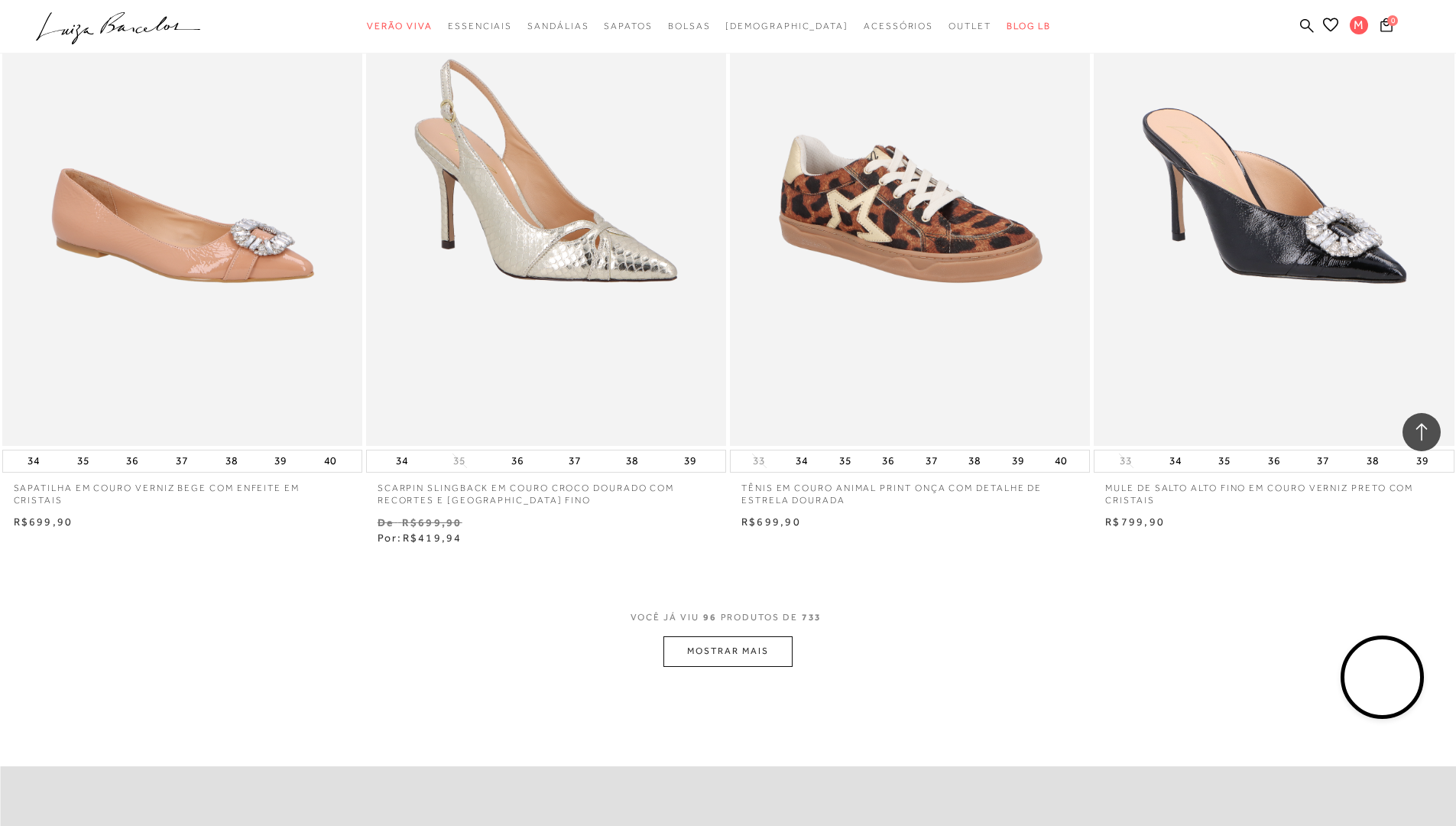
scroll to position [15216, 0]
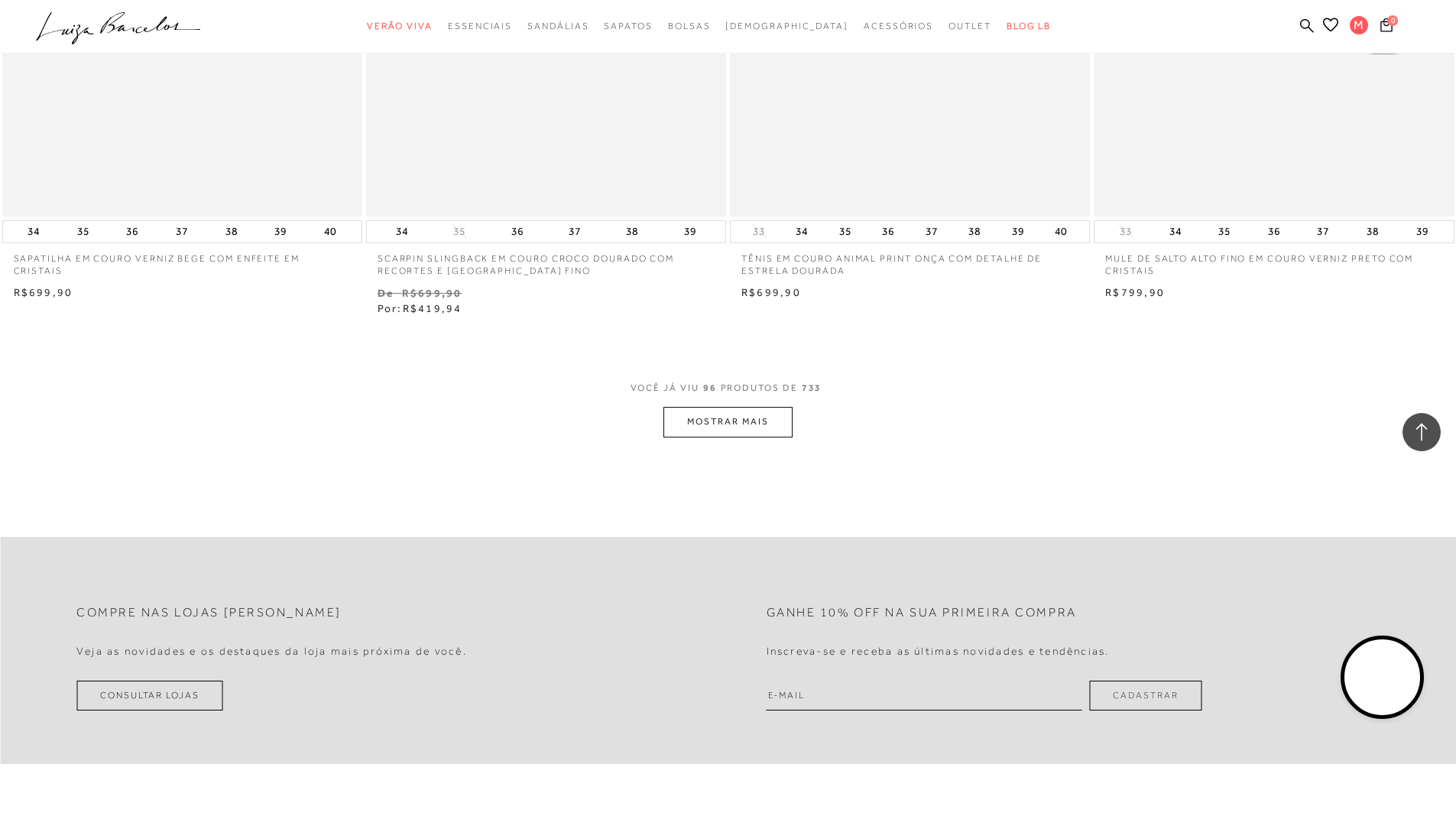
click at [756, 425] on button "MOSTRAR MAIS" at bounding box center [728, 422] width 128 height 29
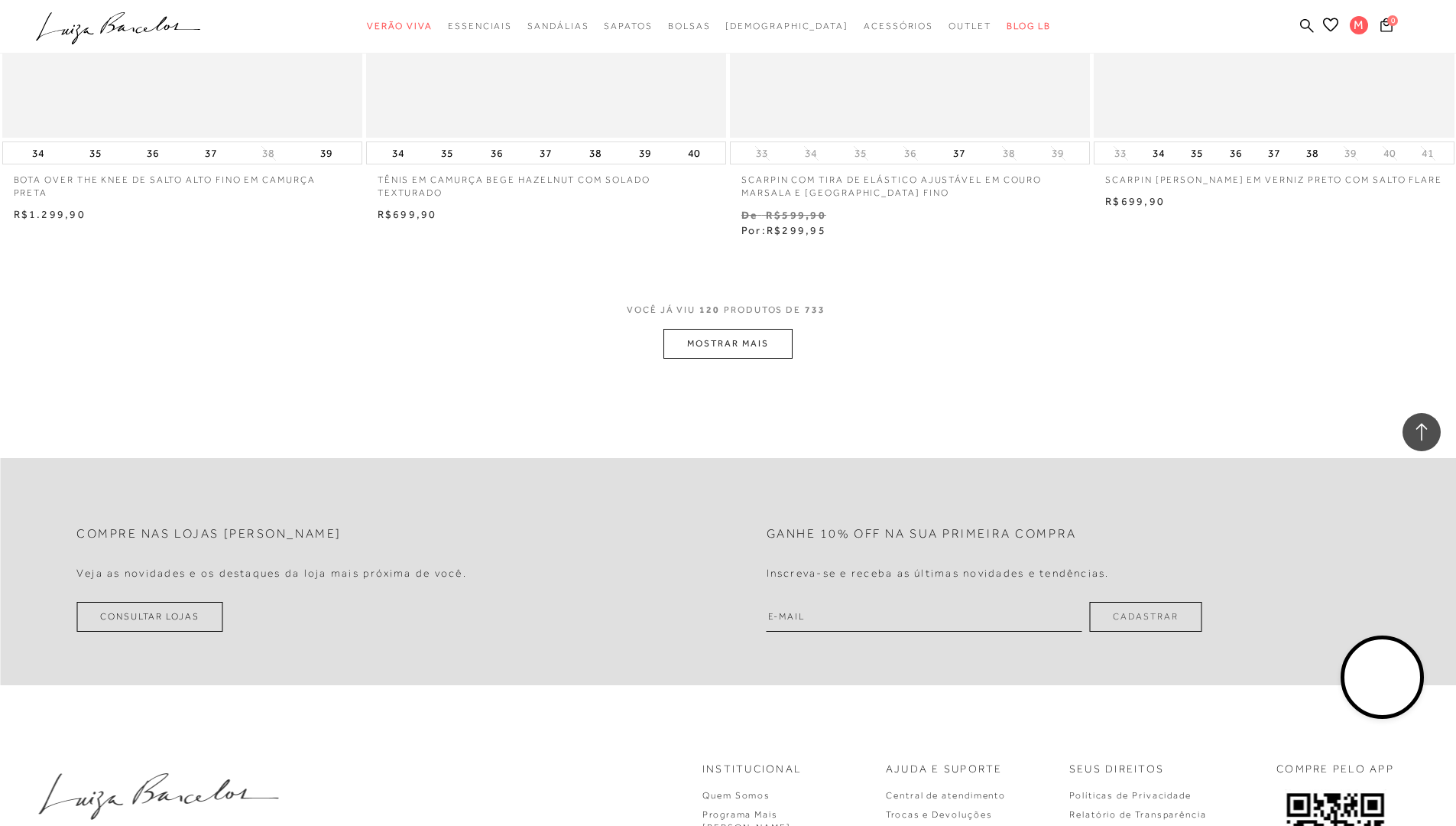
scroll to position [19192, 0]
click at [749, 348] on button "MOSTRAR MAIS" at bounding box center [728, 340] width 128 height 29
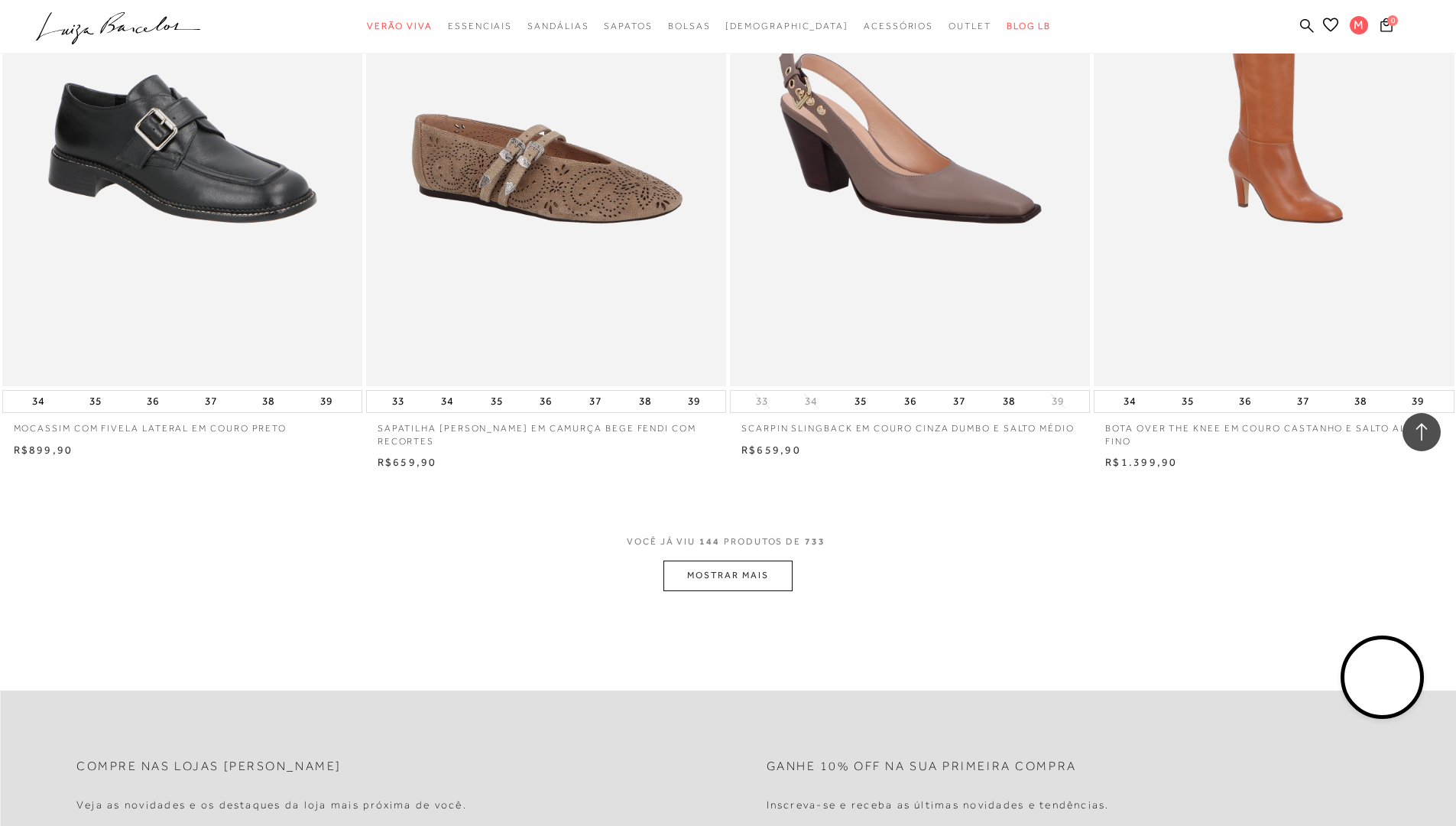
scroll to position [22862, 0]
click at [763, 584] on button "MOSTRAR MAIS" at bounding box center [728, 575] width 128 height 29
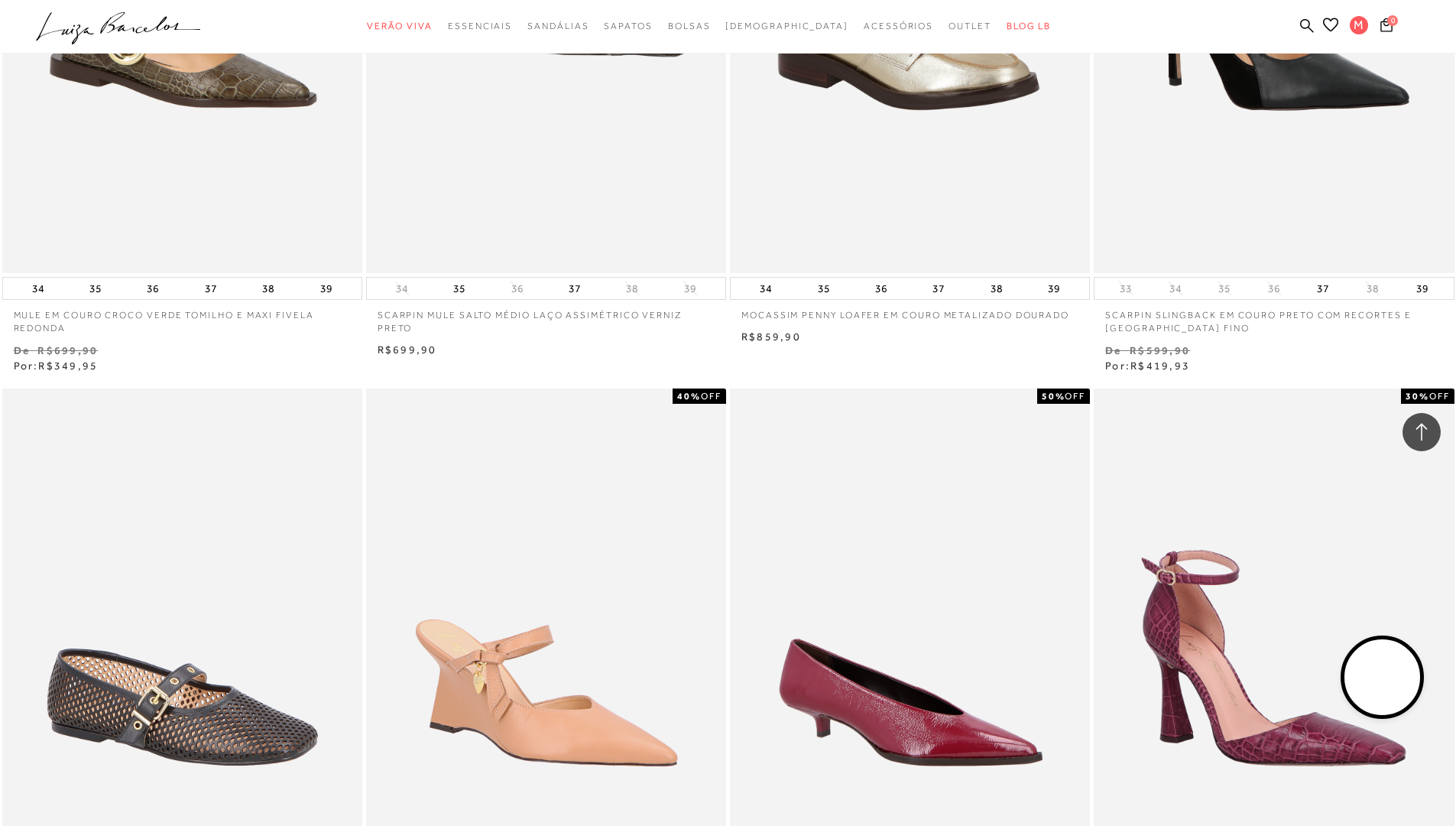
scroll to position [25309, 0]
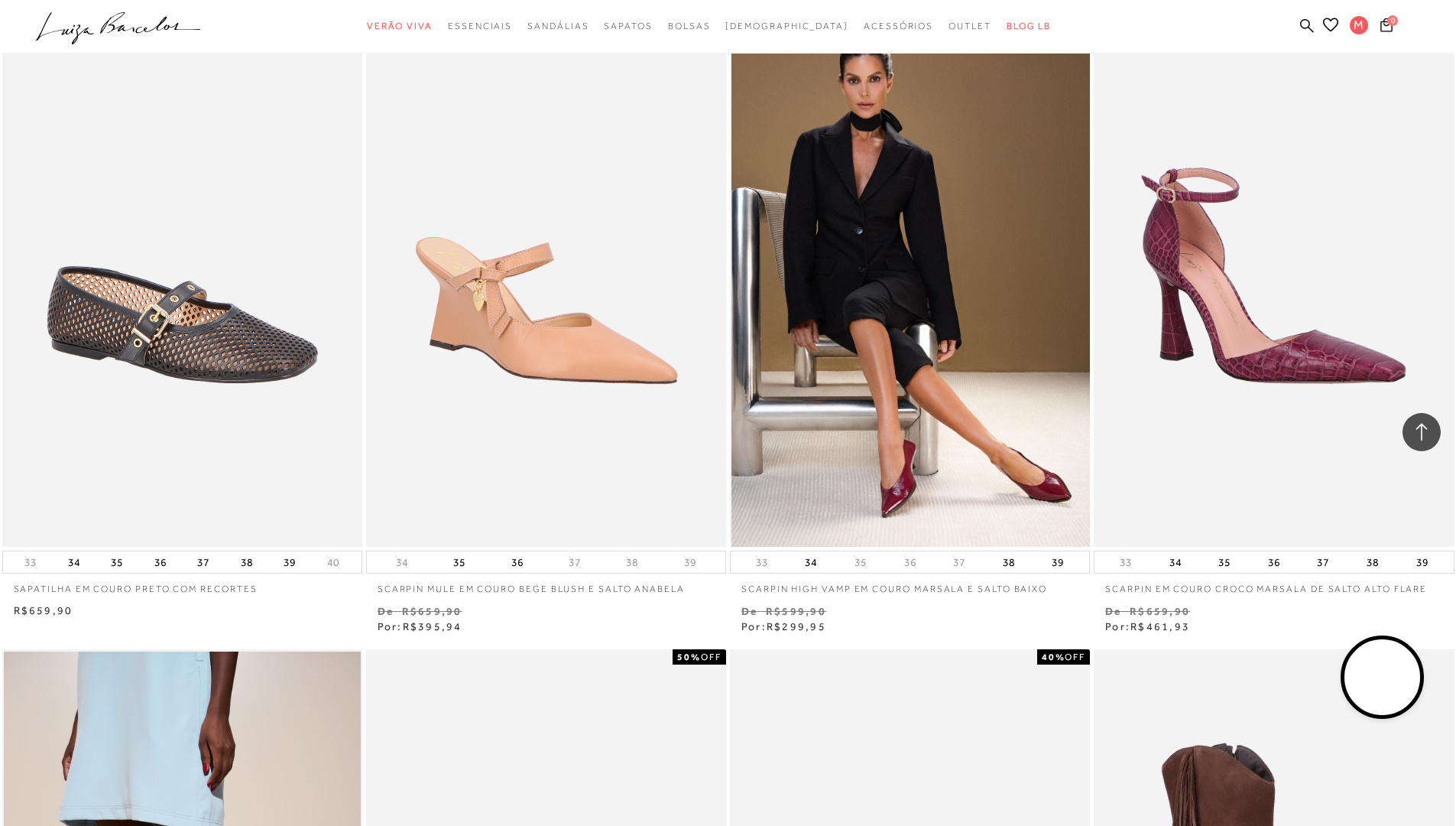
click at [966, 475] on img at bounding box center [911, 276] width 359 height 541
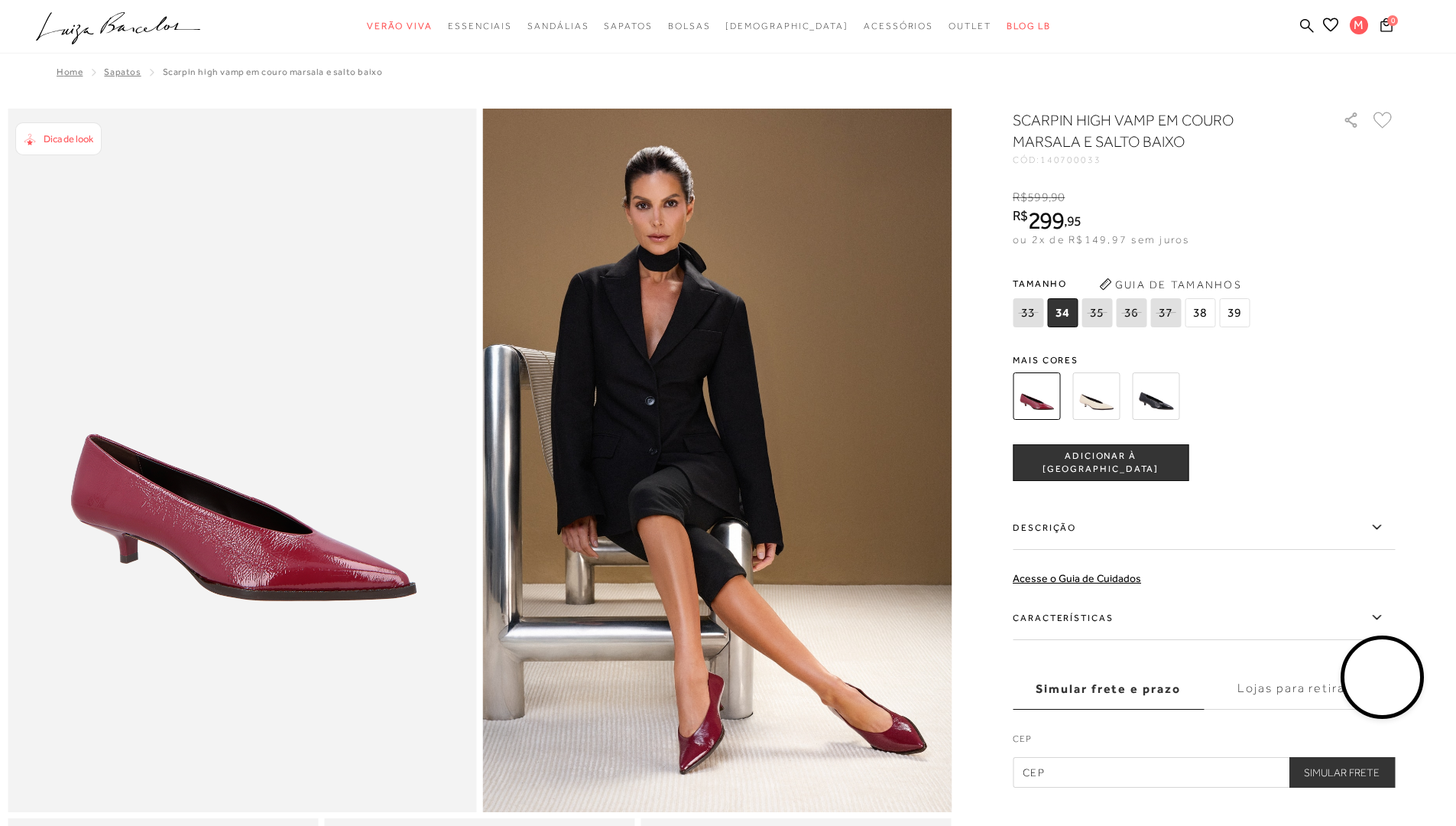
click at [1382, 615] on icon at bounding box center [1376, 617] width 19 height 19
click at [0, 0] on input "Características" at bounding box center [0, 0] width 0 height 0
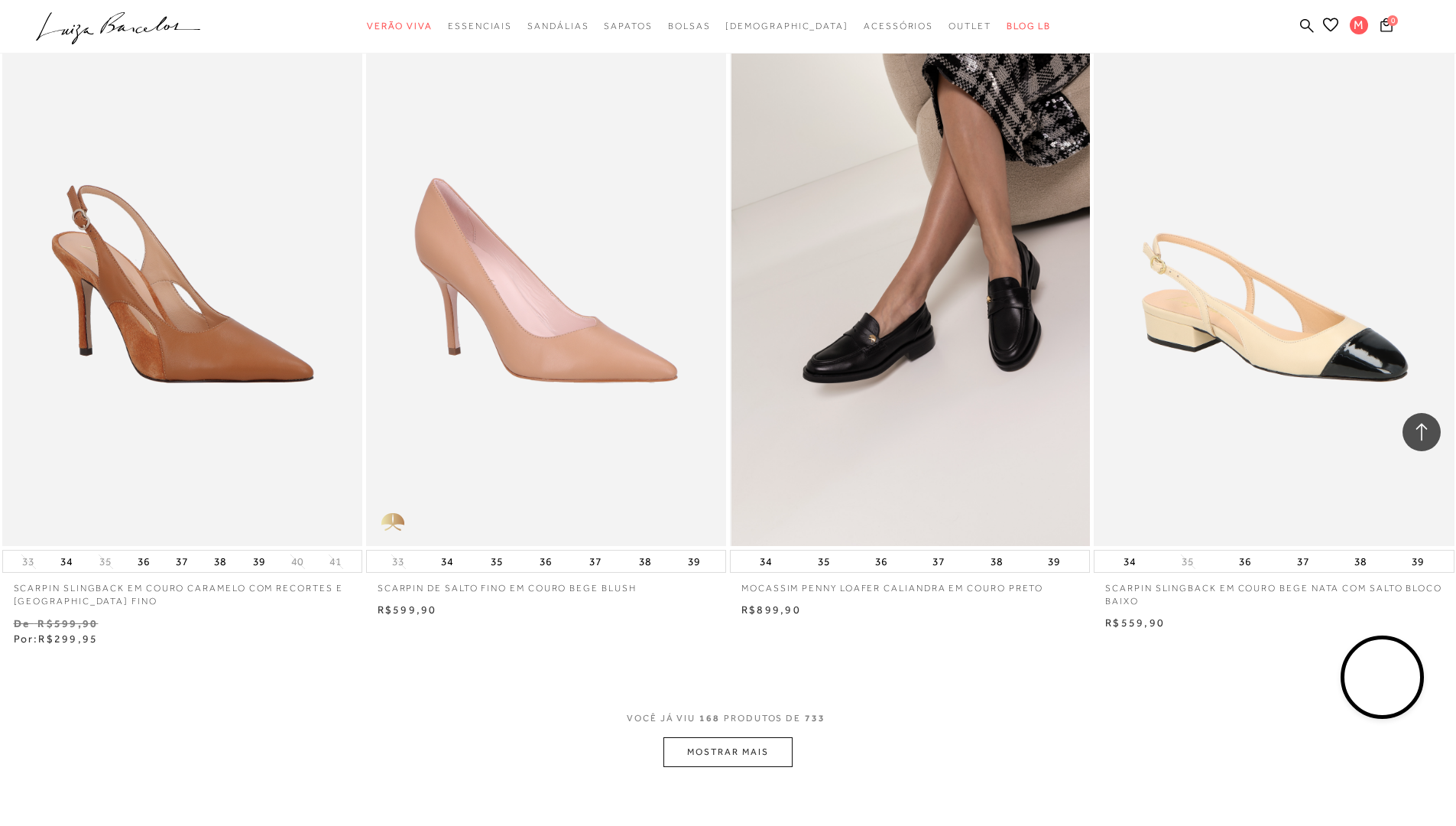
scroll to position [26685, 0]
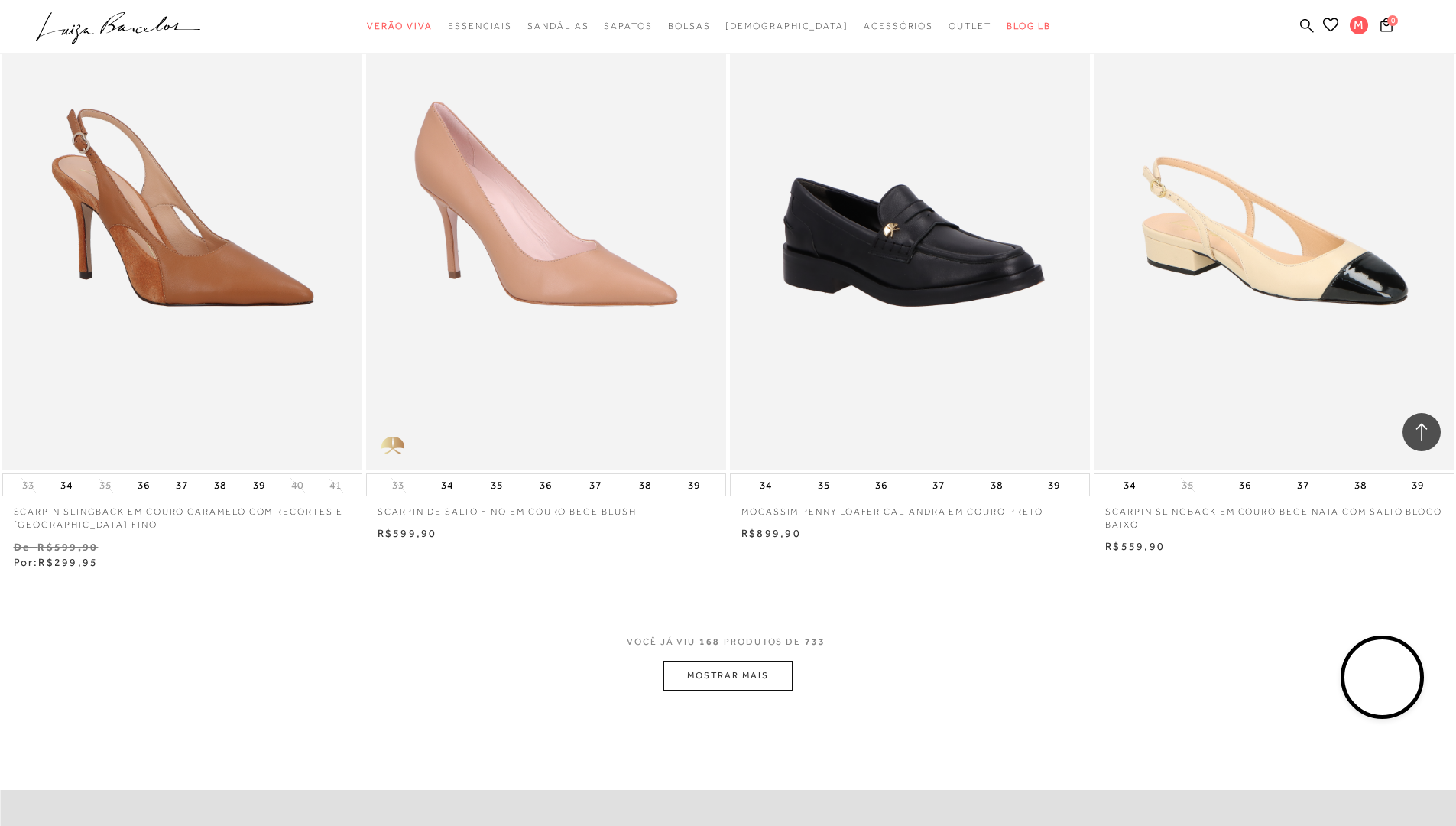
click at [765, 678] on button "MOSTRAR MAIS" at bounding box center [728, 675] width 128 height 29
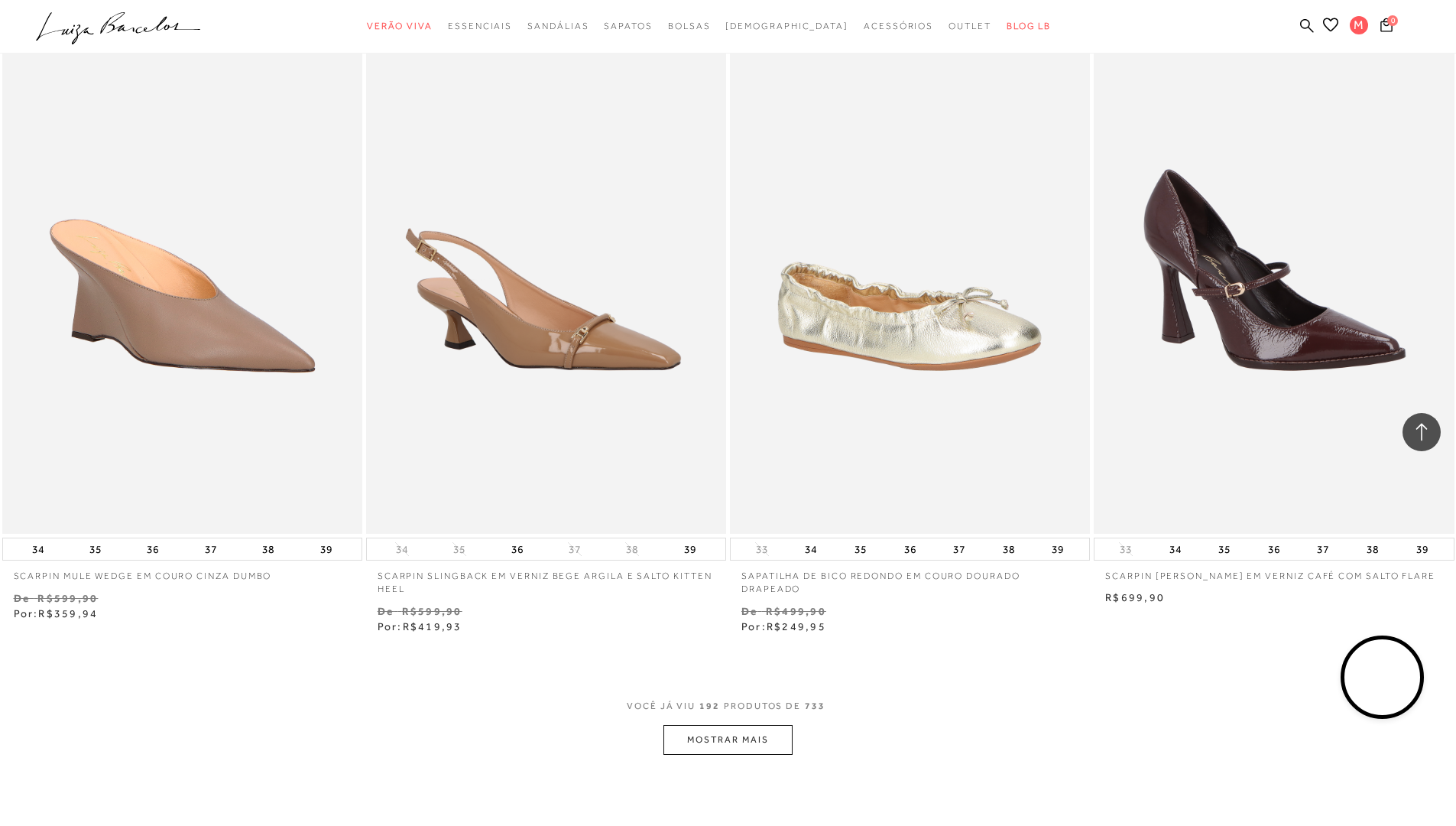
scroll to position [30661, 0]
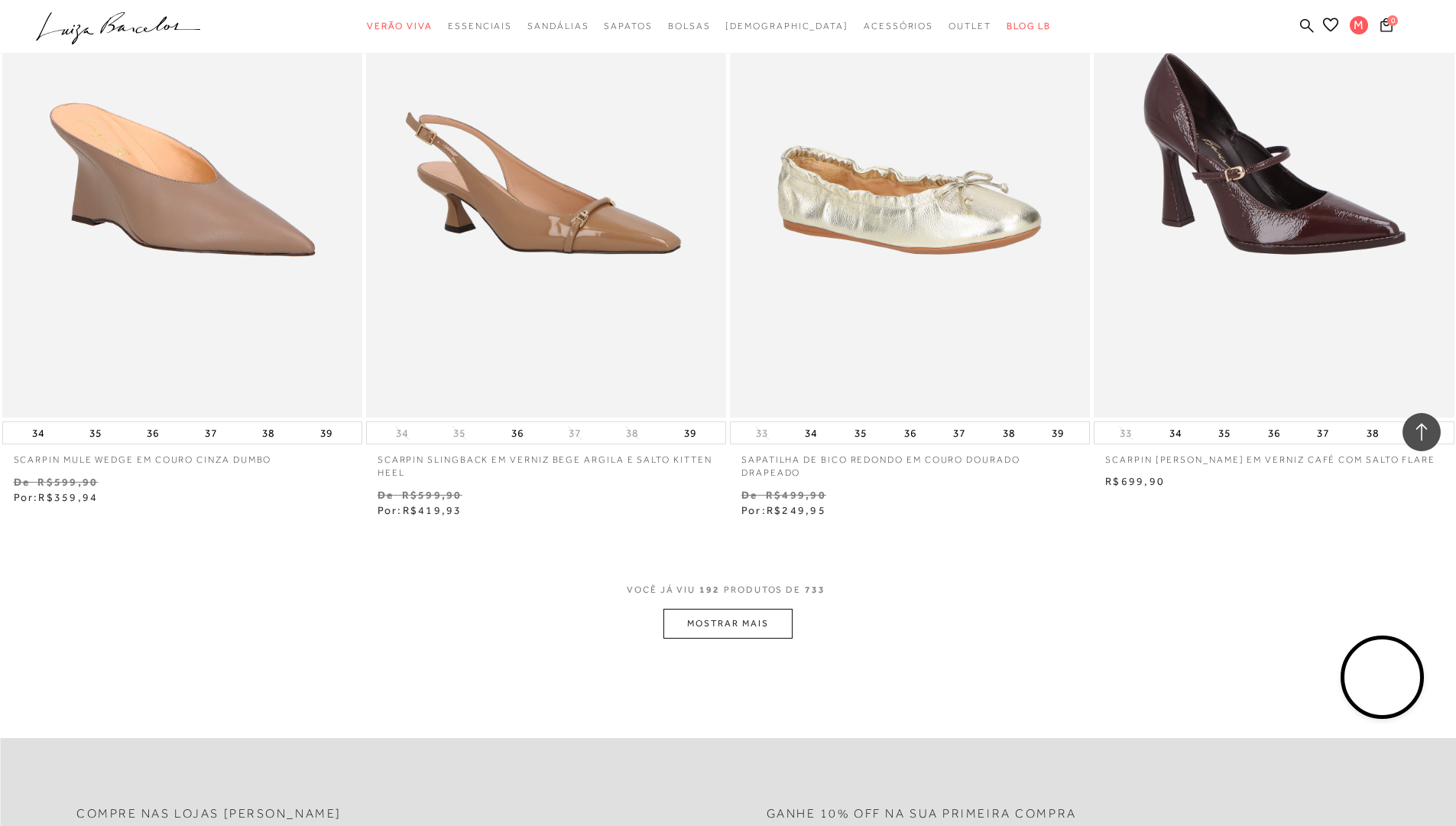
click at [768, 615] on button "MOSTRAR MAIS" at bounding box center [728, 623] width 128 height 29
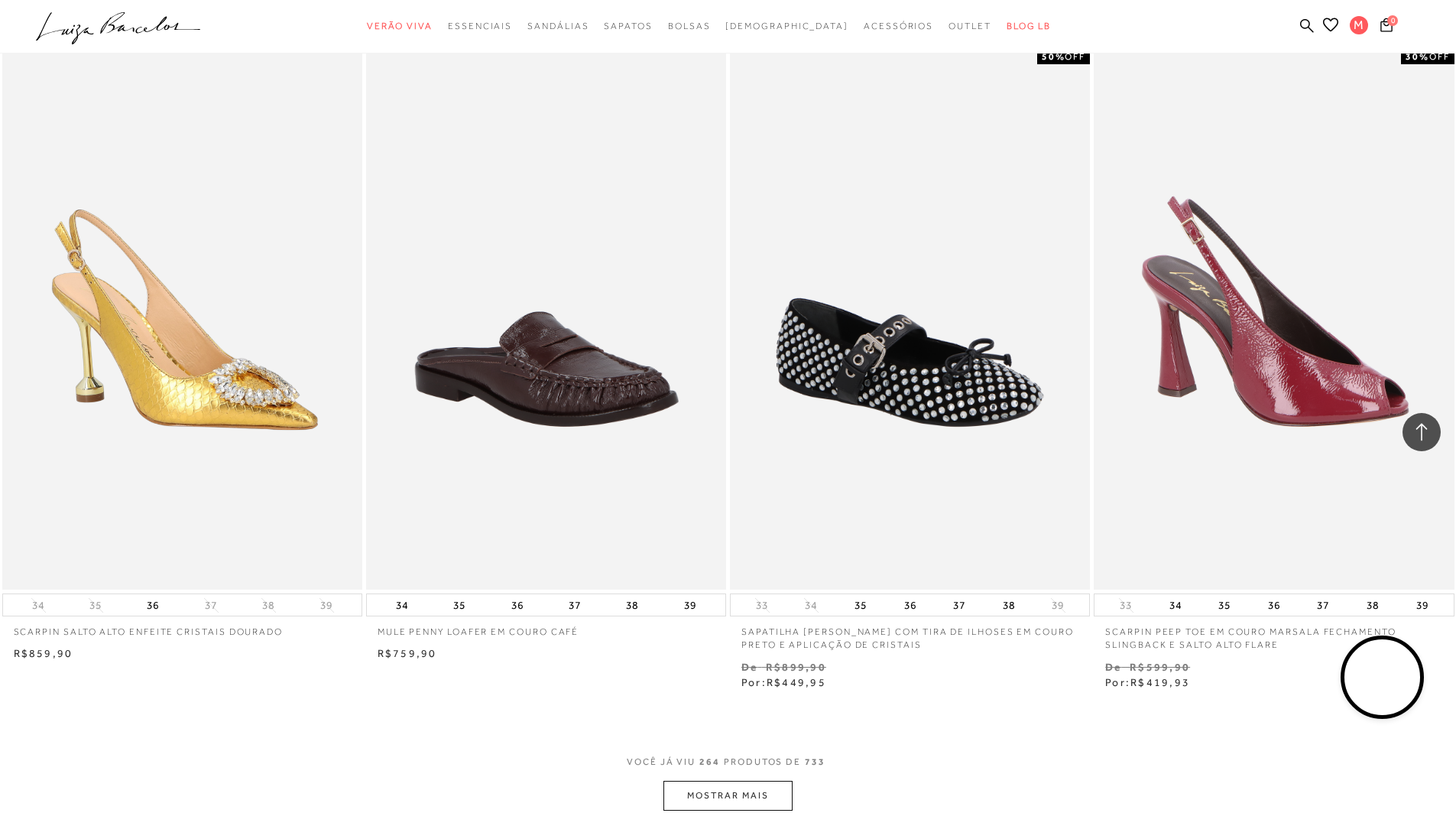
scroll to position [42207, 0]
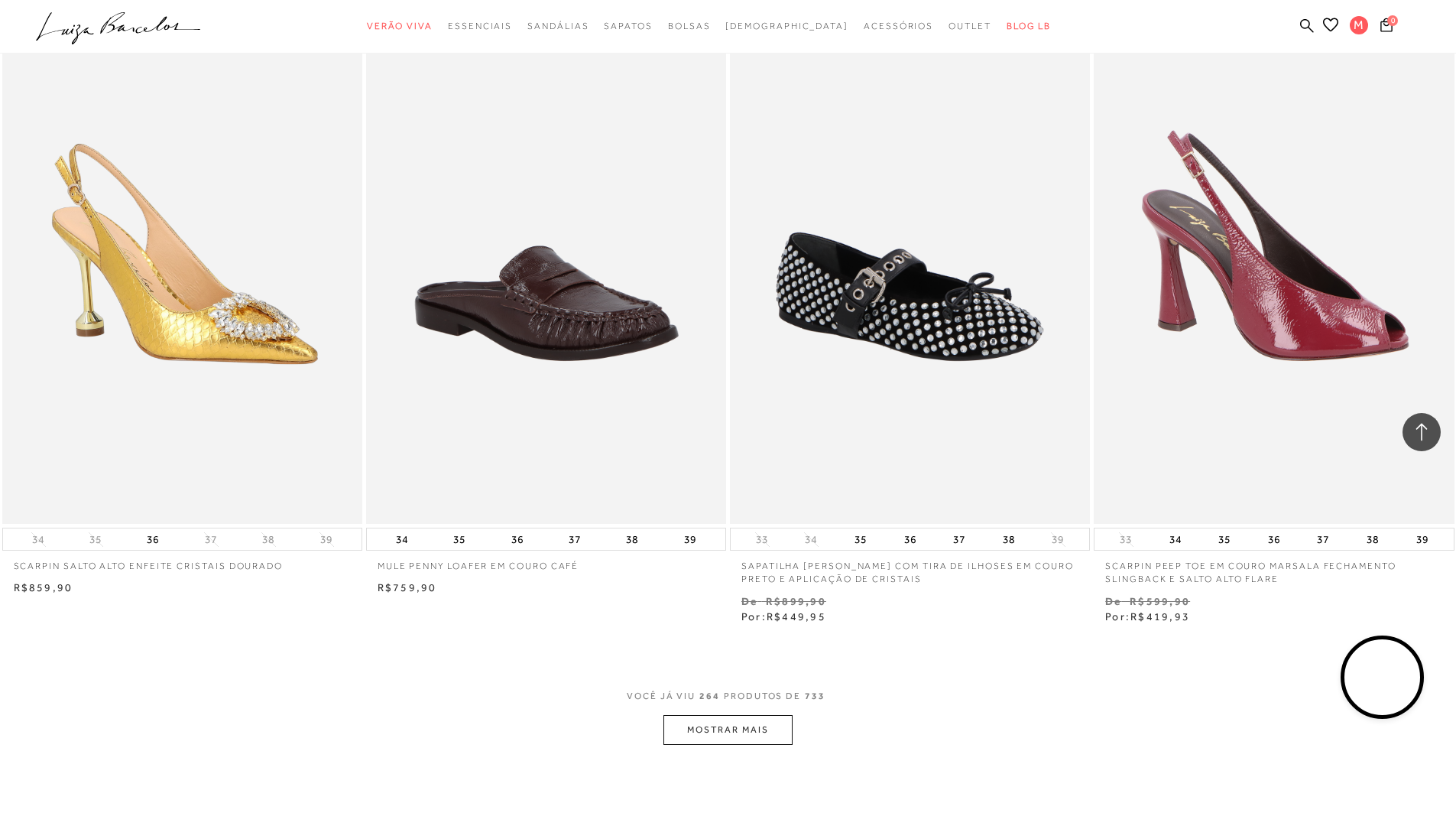
click at [747, 715] on button "MOSTRAR MAIS" at bounding box center [728, 730] width 128 height 29
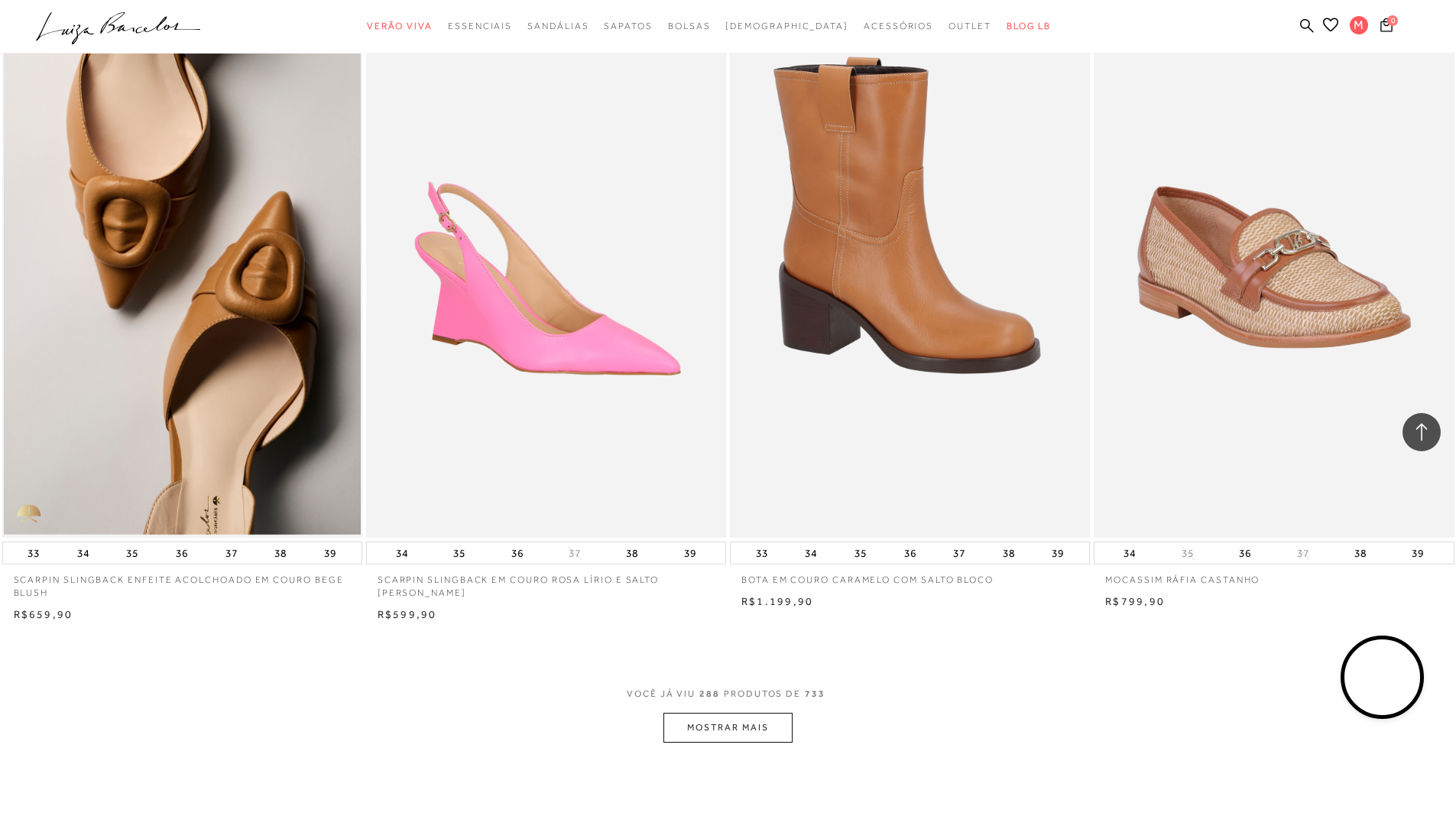
scroll to position [46116, 0]
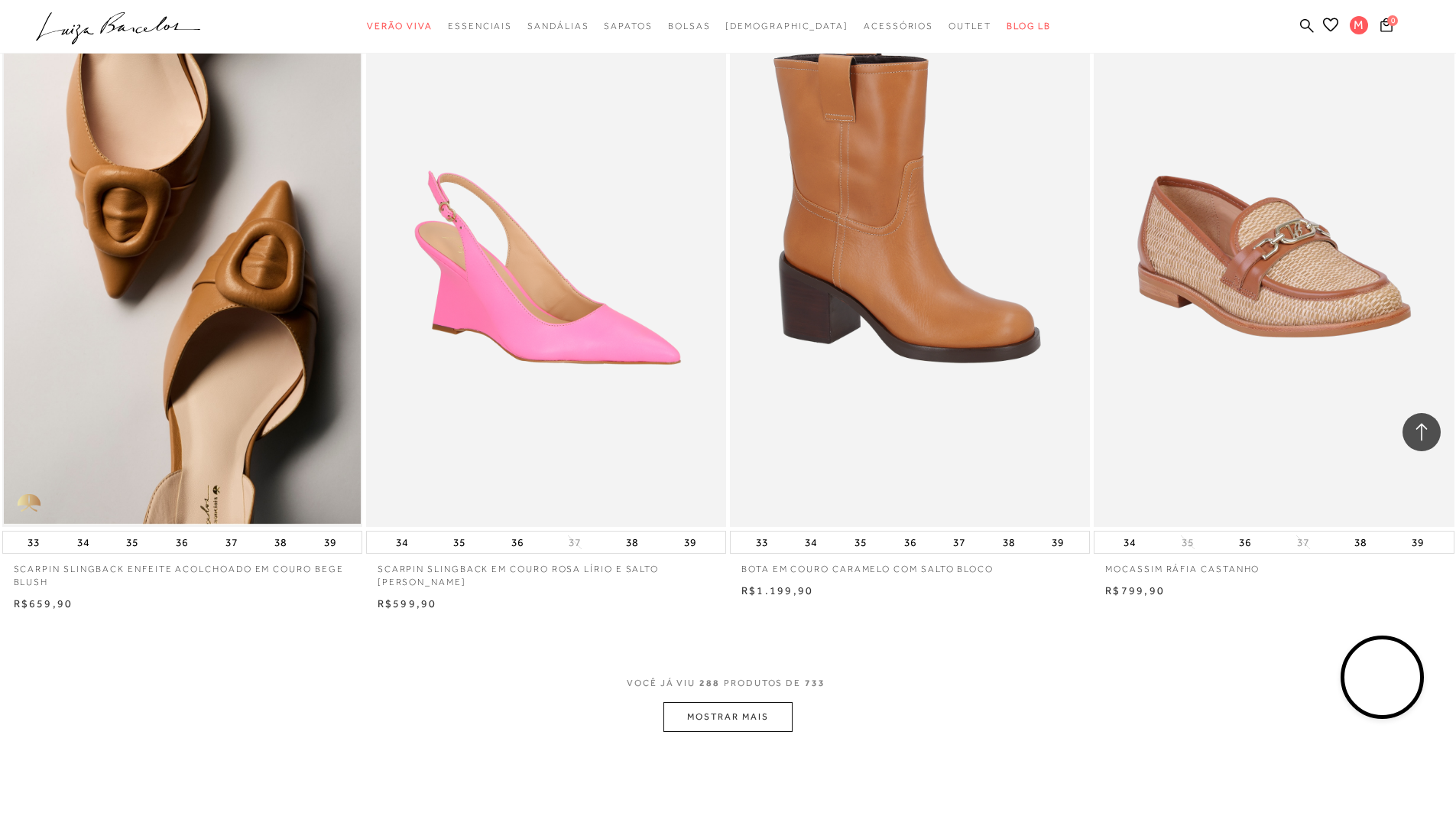
click at [713, 702] on button "MOSTRAR MAIS" at bounding box center [728, 717] width 128 height 29
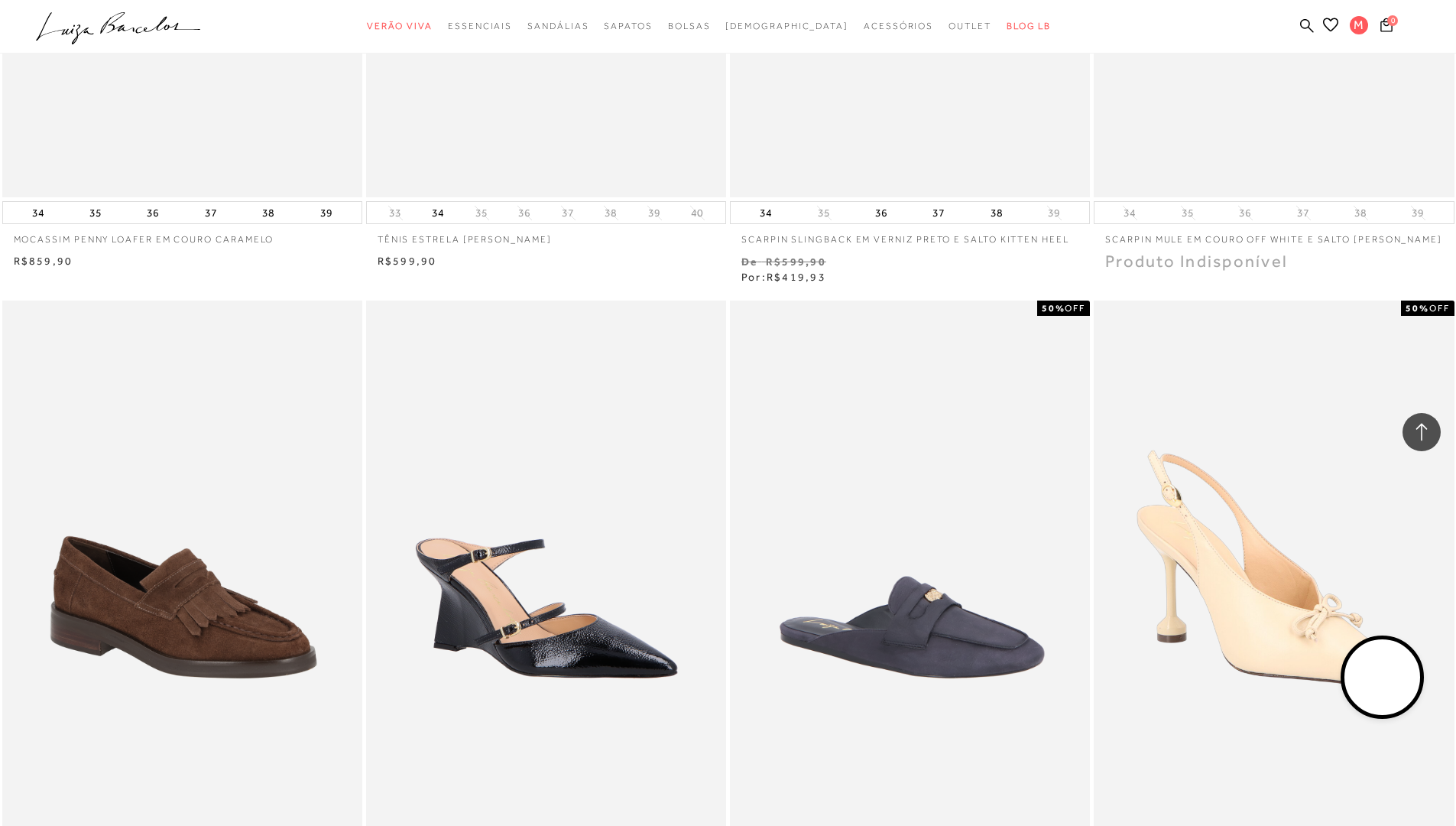
scroll to position [50092, 0]
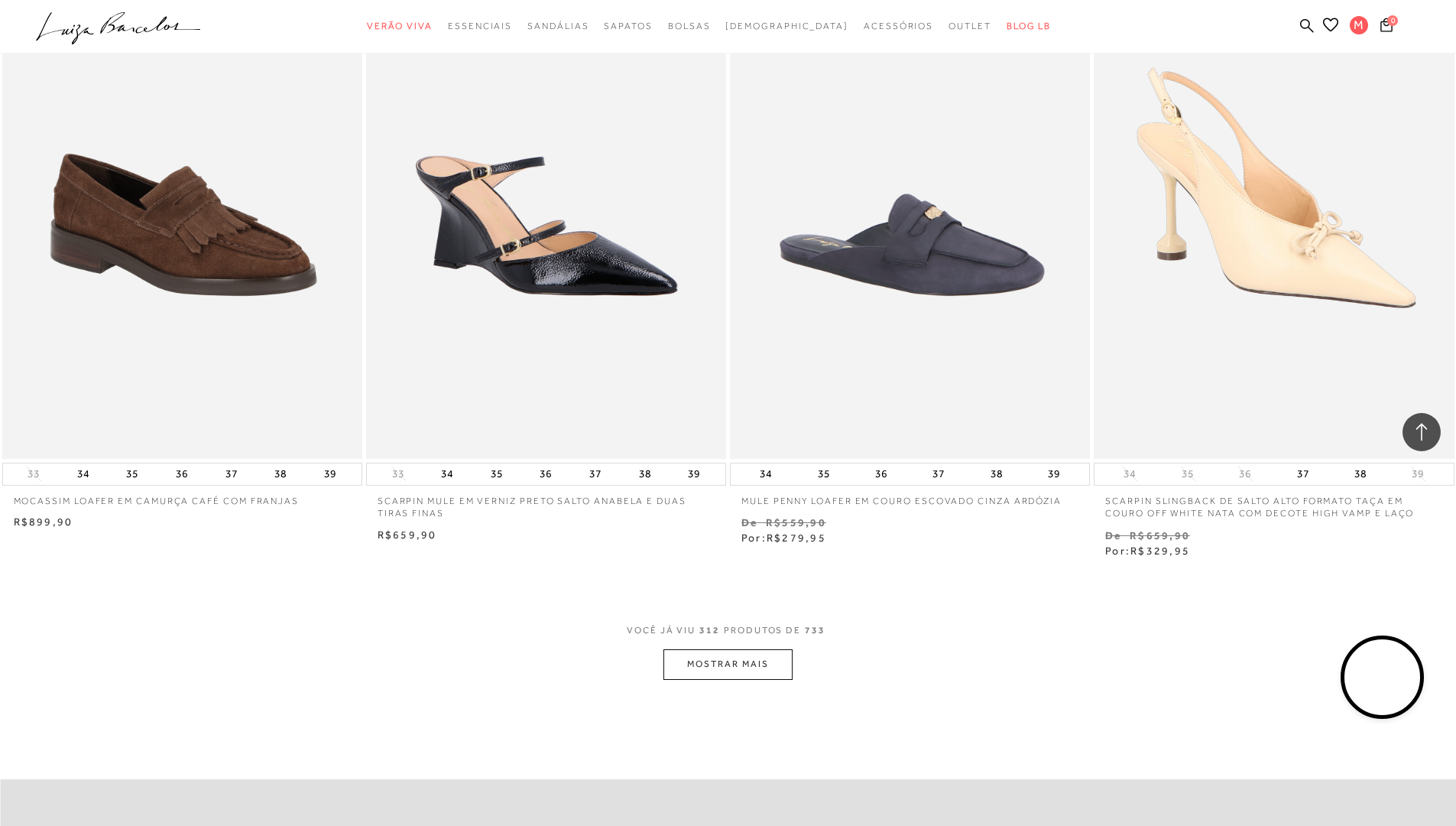
click at [768, 649] on button "MOSTRAR MAIS" at bounding box center [728, 664] width 128 height 29
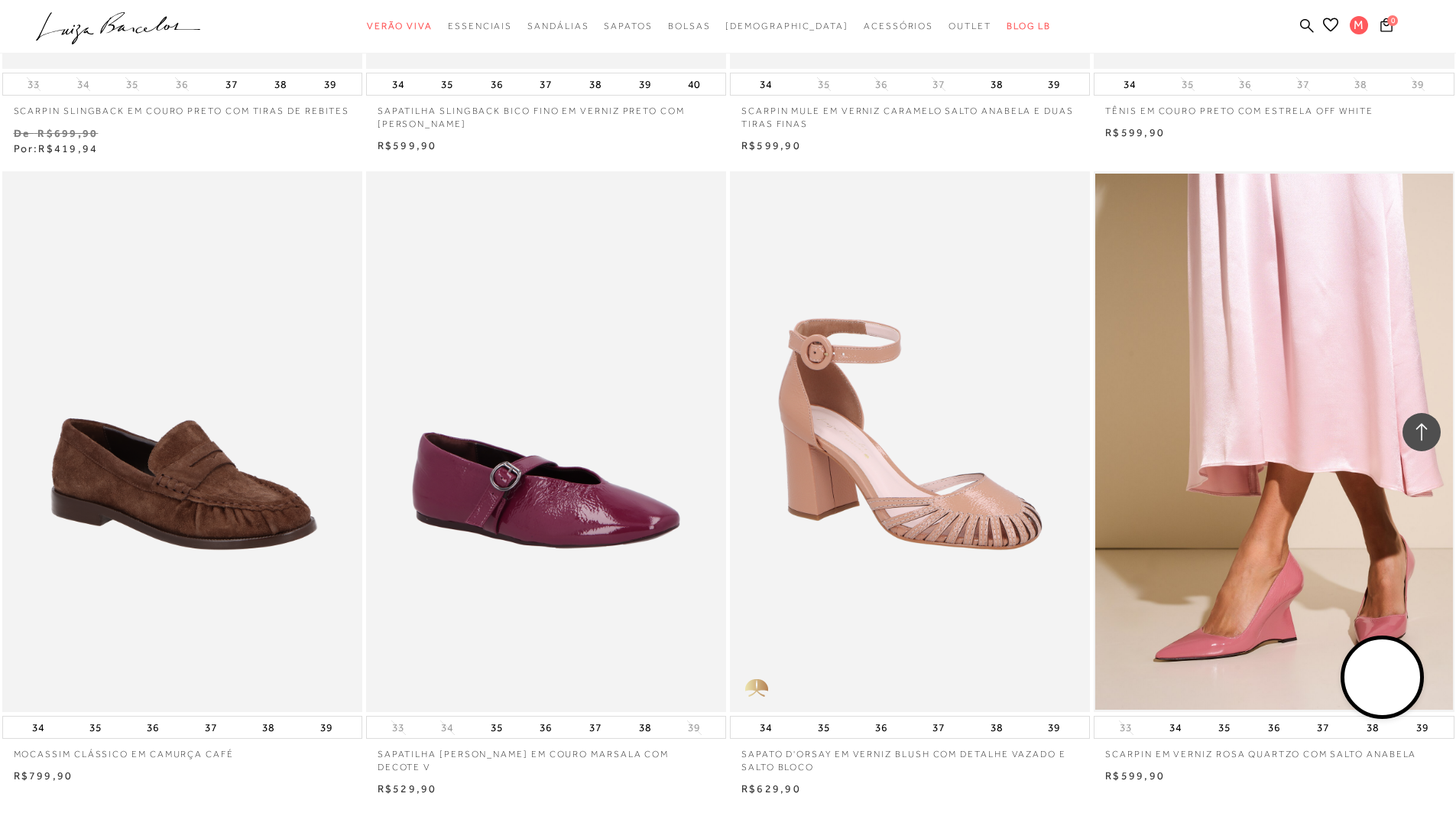
scroll to position [54068, 0]
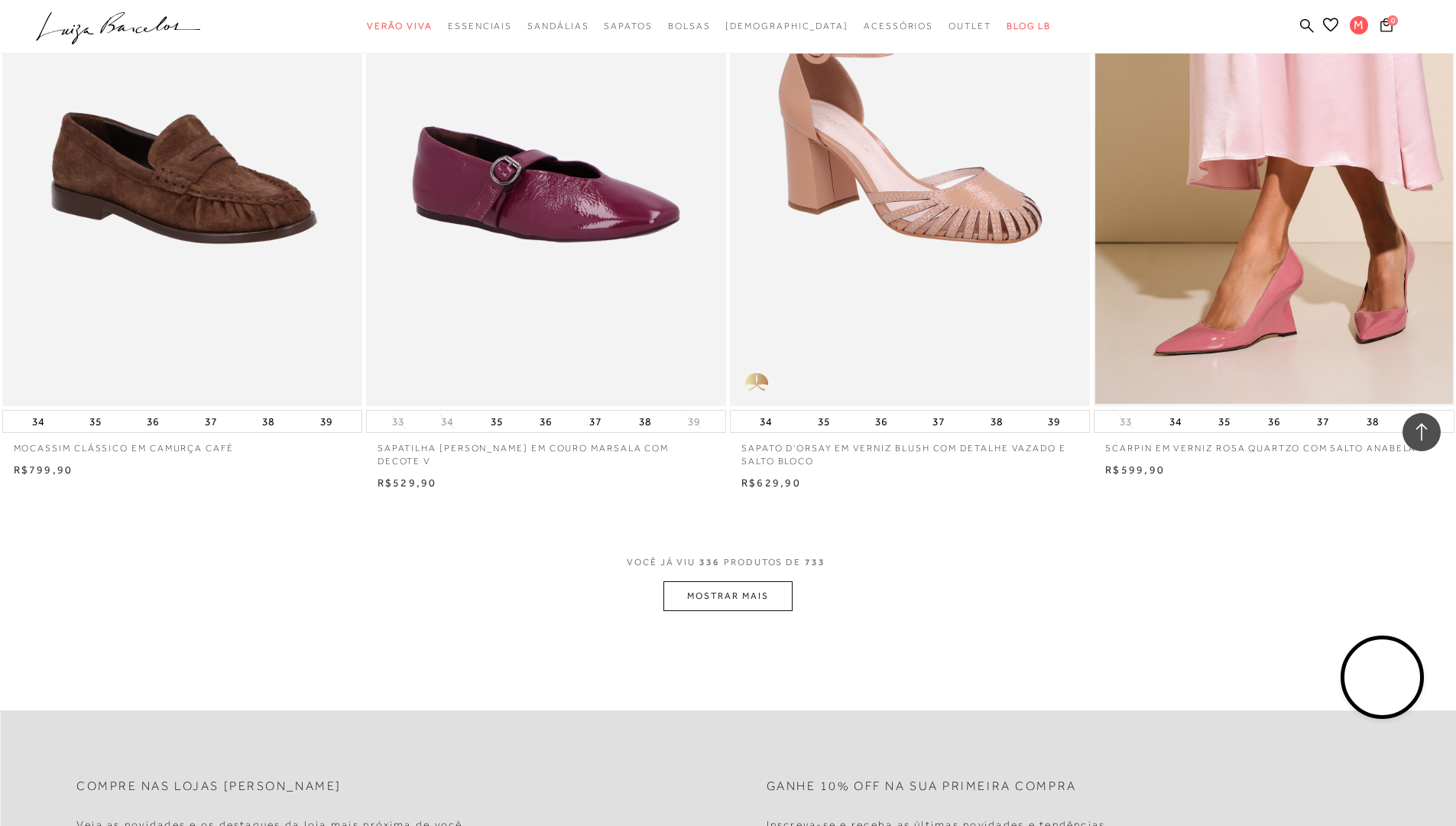
click at [722, 581] on button "MOSTRAR MAIS" at bounding box center [728, 595] width 128 height 29
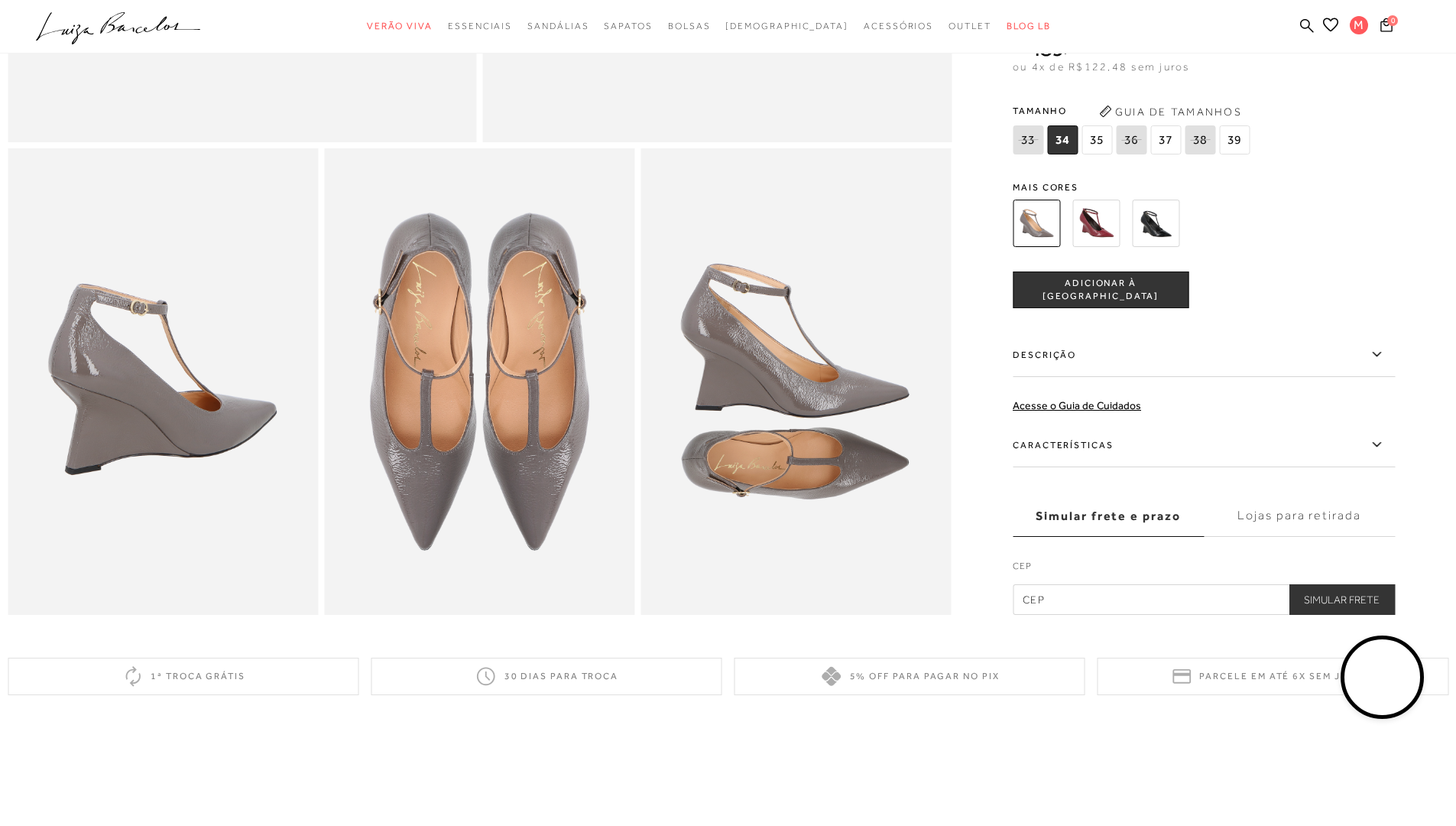
scroll to position [688, 0]
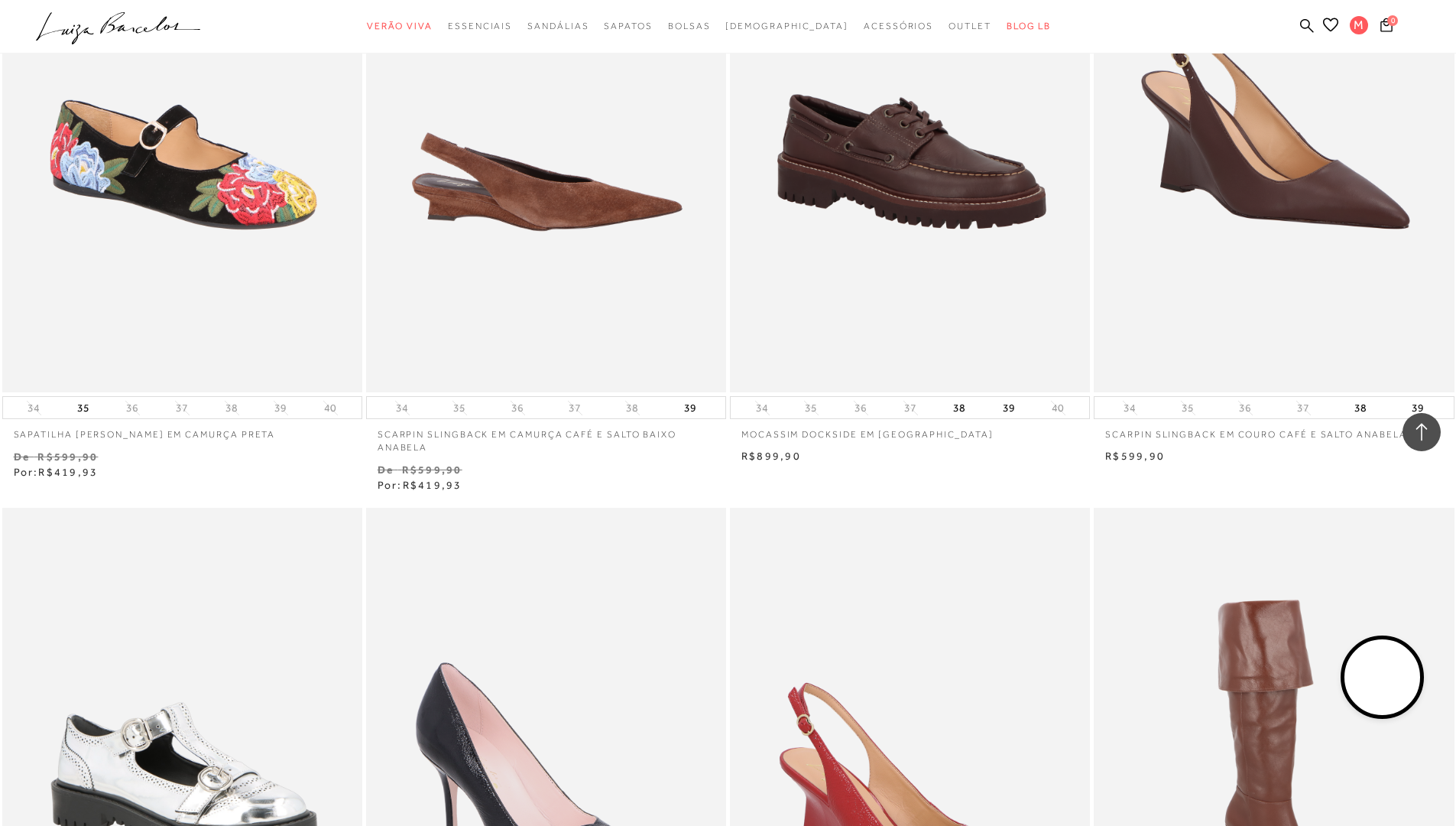
scroll to position [61235, 0]
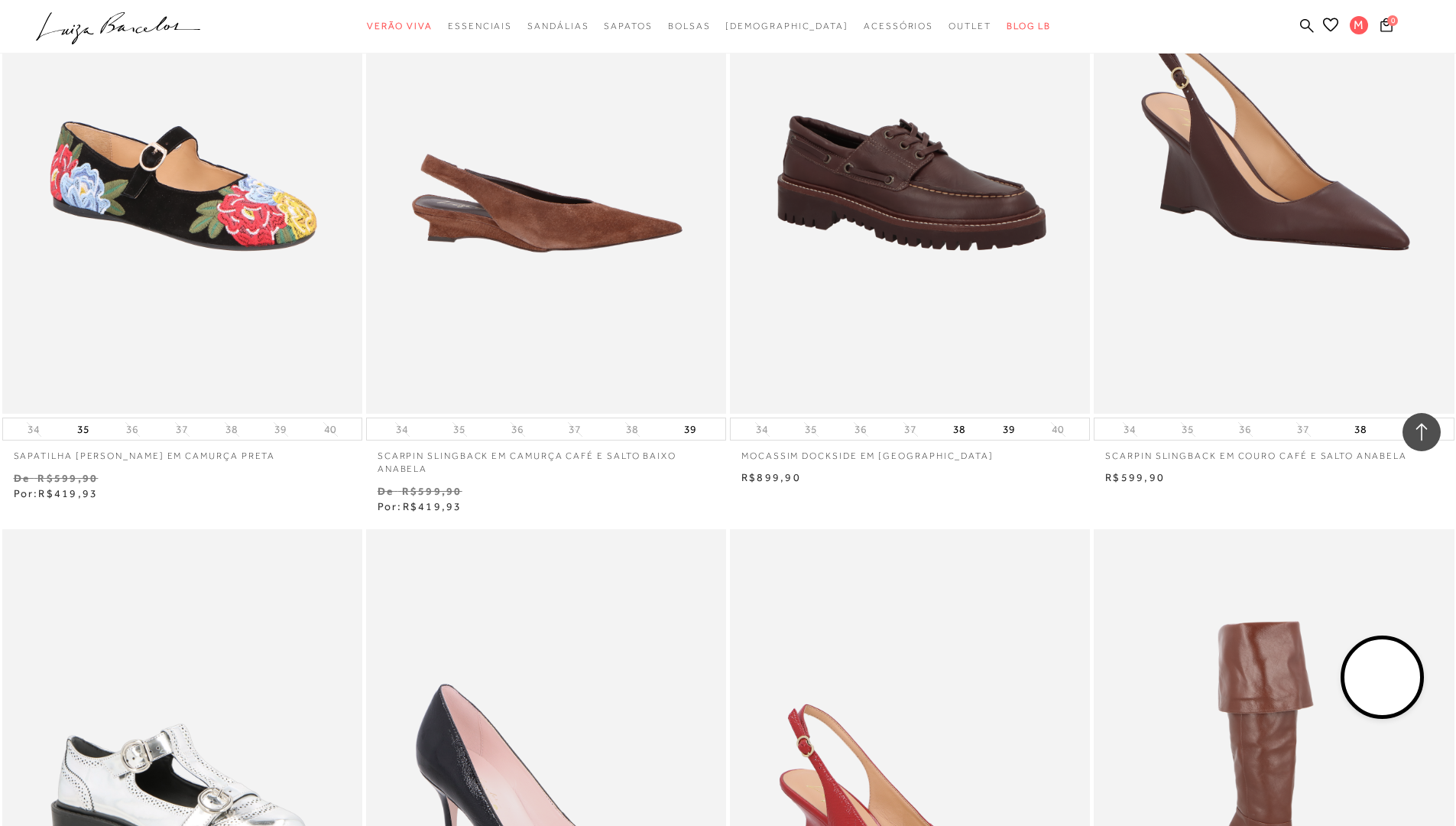
click at [560, 196] on img at bounding box center [547, 143] width 359 height 541
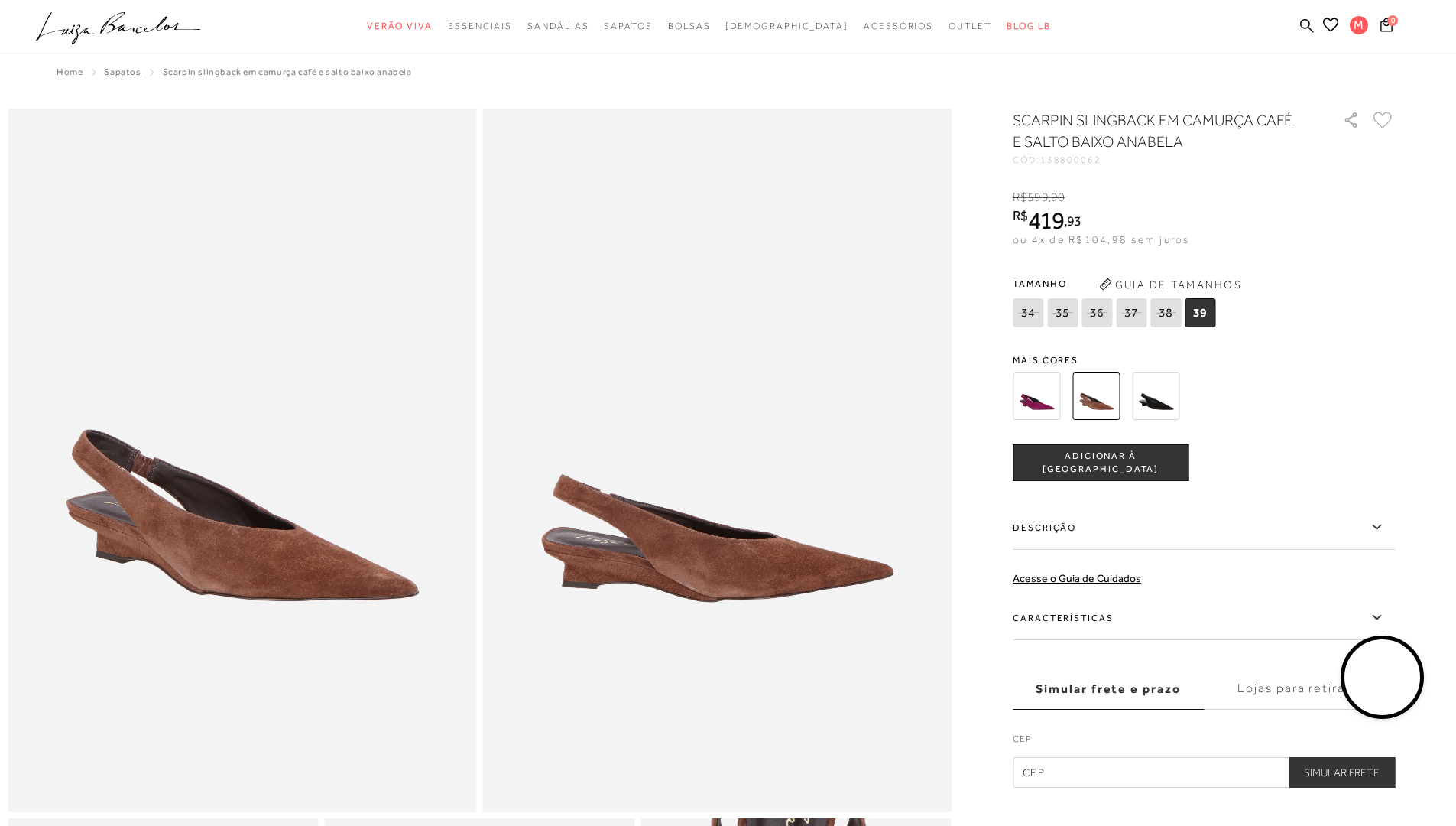
click at [1153, 398] on img at bounding box center [1155, 396] width 47 height 47
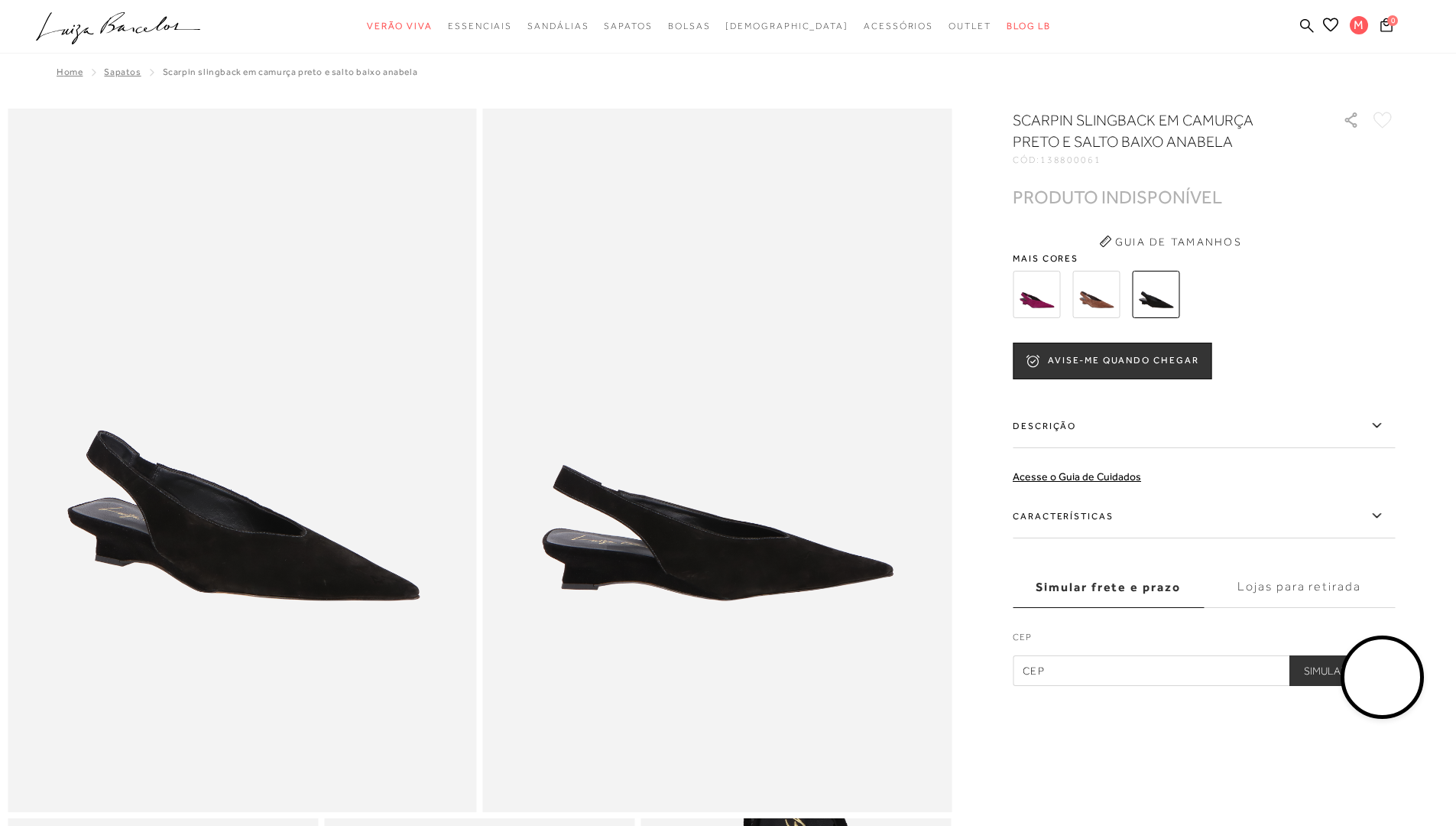
click at [1045, 306] on img at bounding box center [1036, 294] width 47 height 47
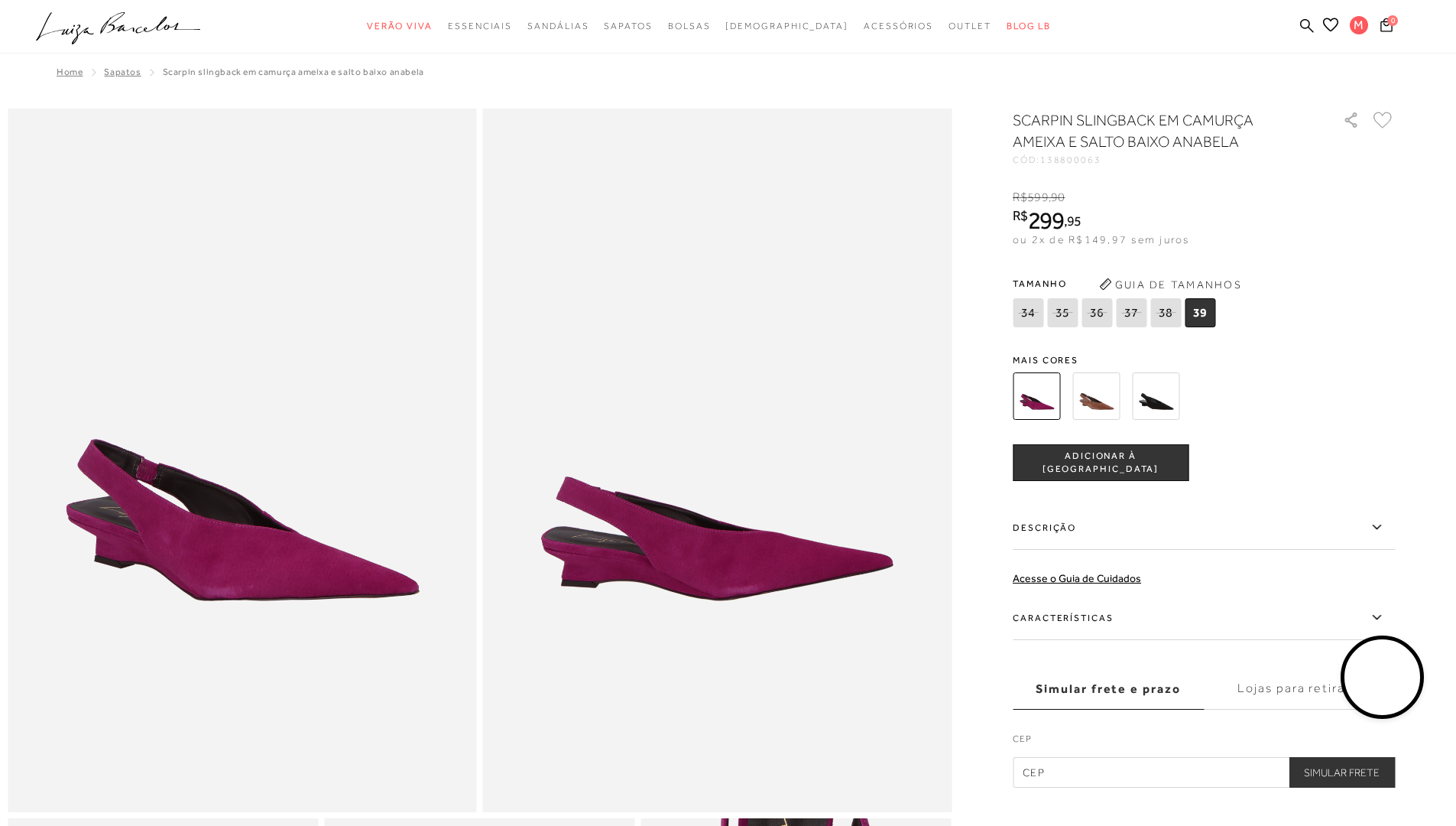
click at [1093, 393] on img at bounding box center [1096, 396] width 47 height 47
